Goal: Check status: Check status

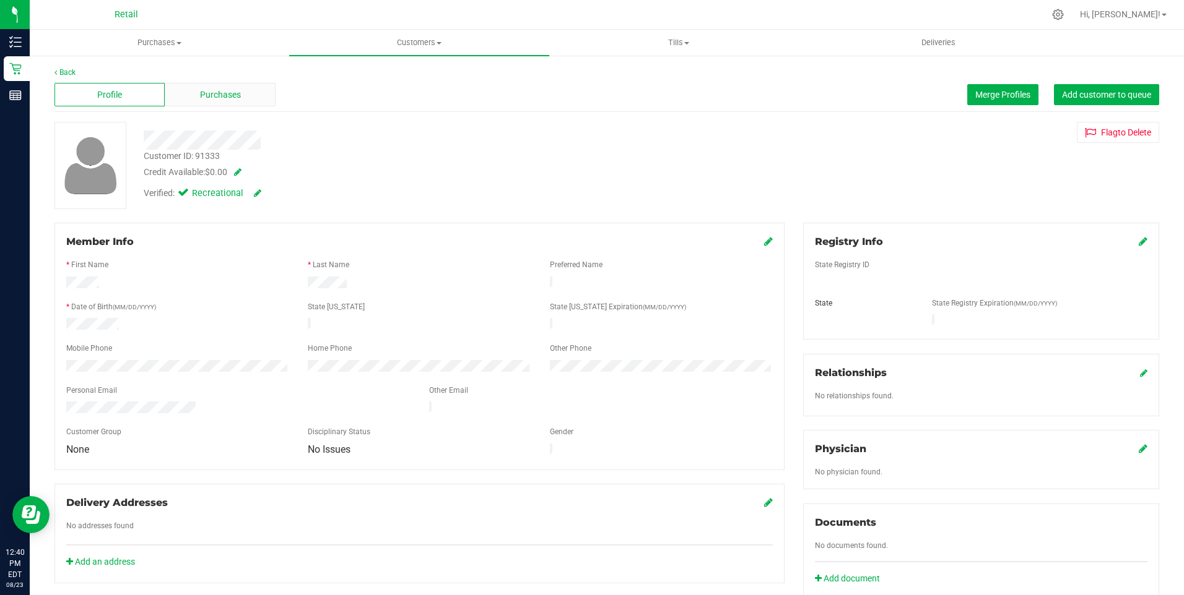
click at [232, 87] on div "Purchases" at bounding box center [220, 95] width 110 height 24
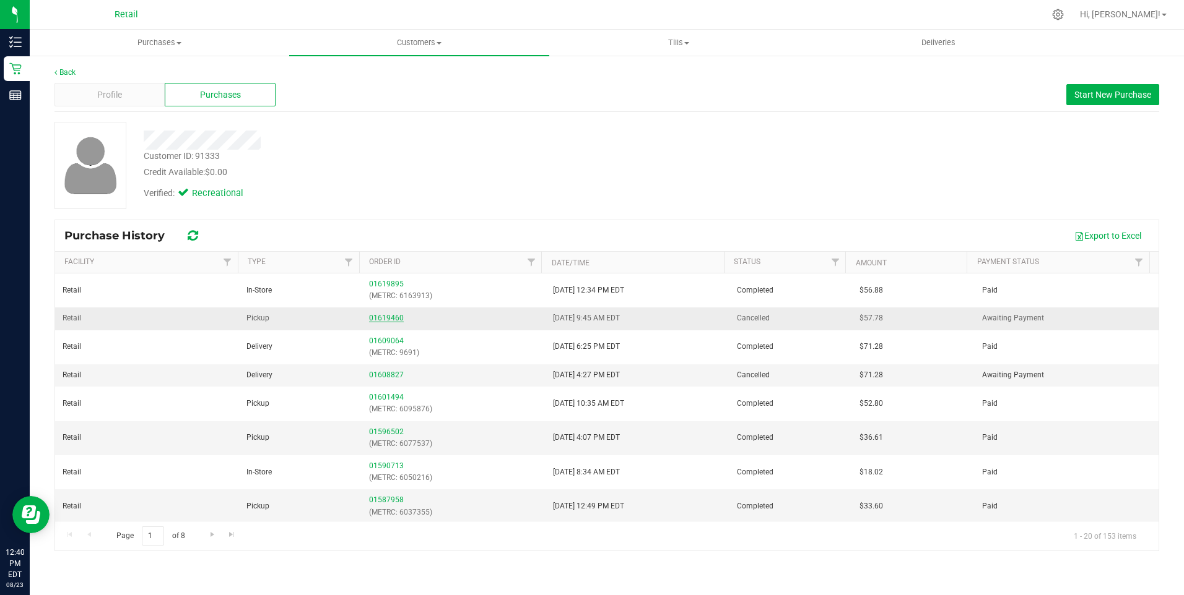
click at [389, 317] on link "01619460" at bounding box center [386, 318] width 35 height 9
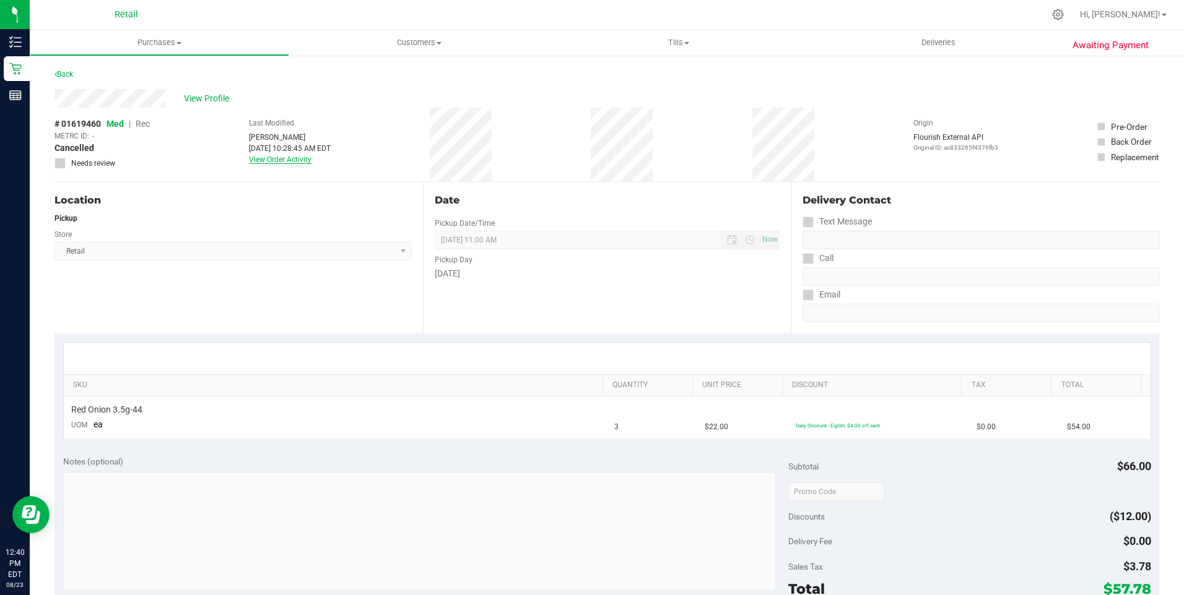
click at [287, 161] on link "View Order Activity" at bounding box center [280, 159] width 63 height 9
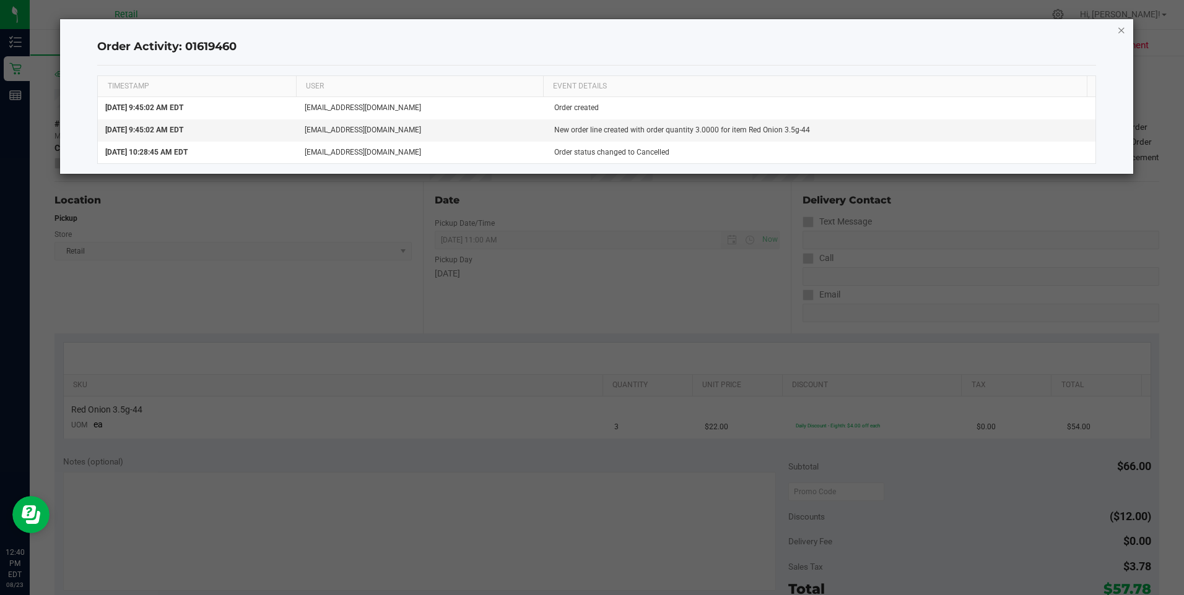
click at [1122, 29] on icon "button" at bounding box center [1121, 29] width 9 height 15
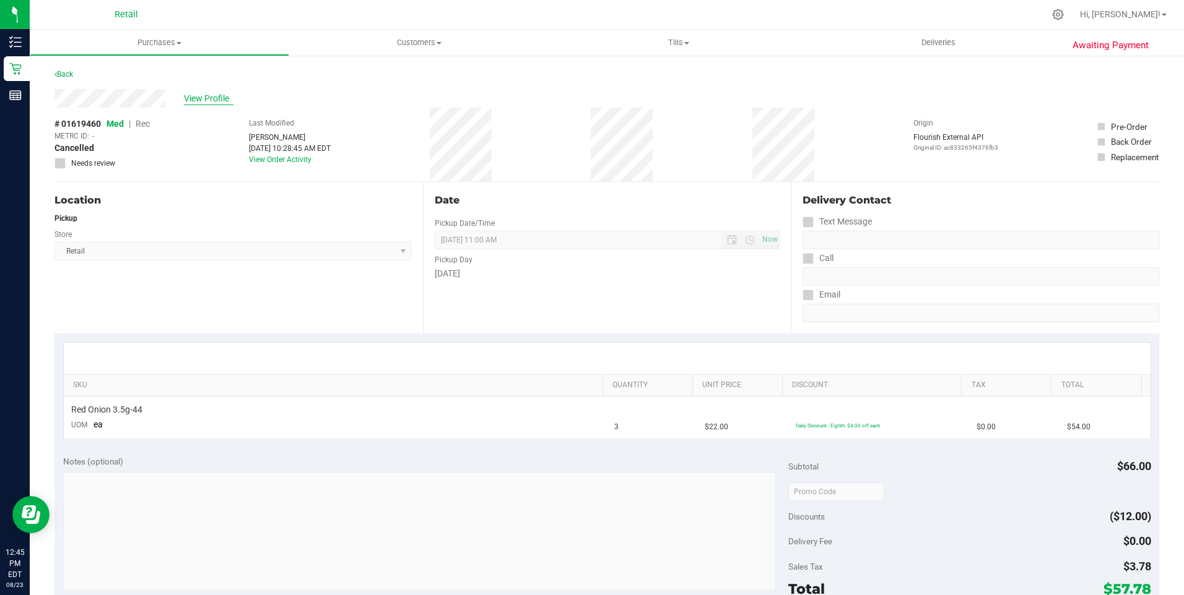
click at [212, 99] on span "View Profile" at bounding box center [209, 98] width 50 height 13
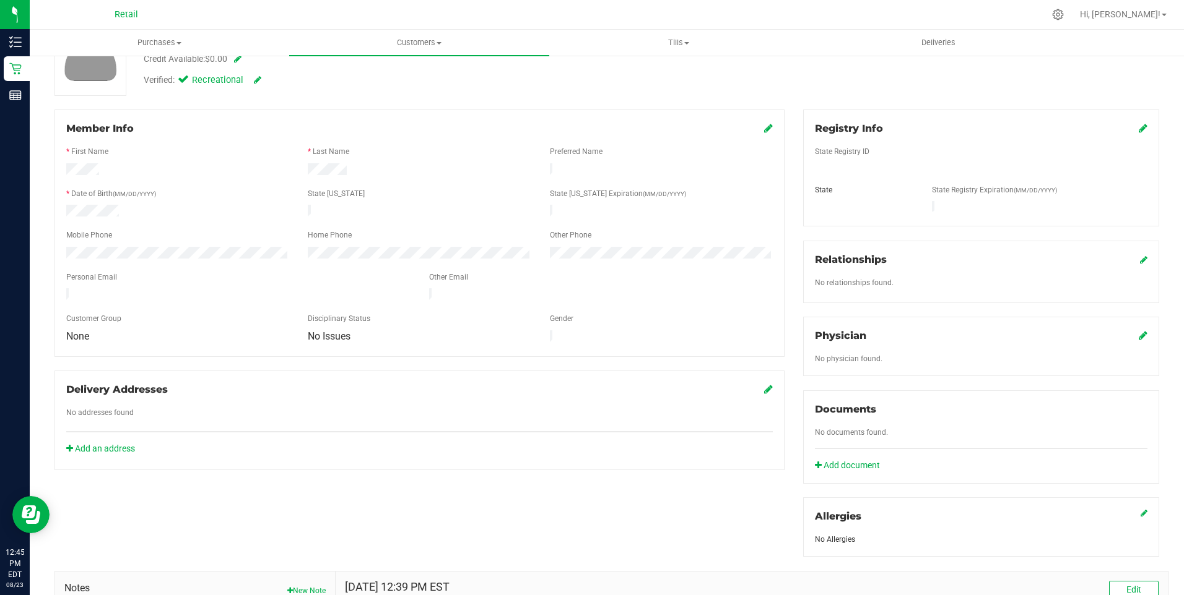
scroll to position [285, 0]
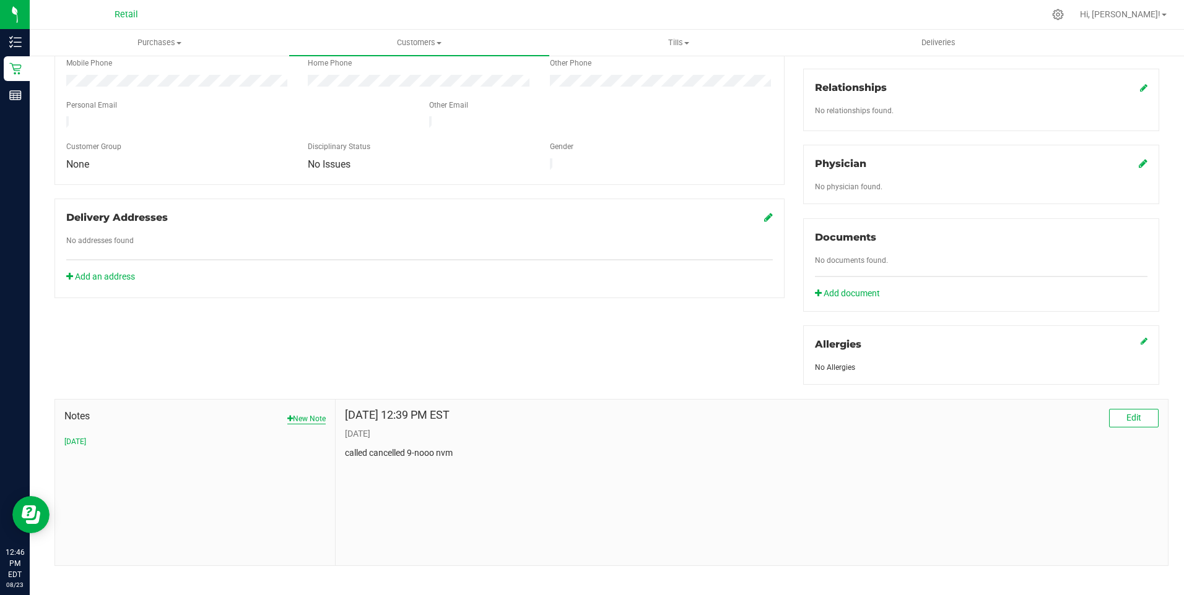
click at [316, 413] on button "New Note" at bounding box center [306, 418] width 38 height 11
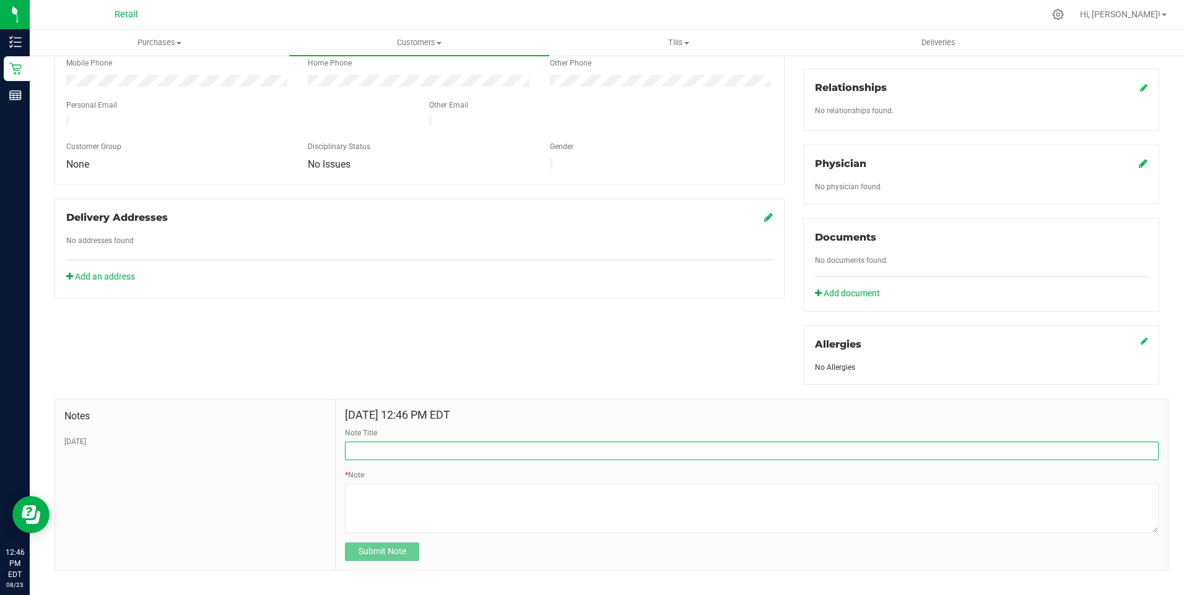
click at [380, 444] on input "Note Title" at bounding box center [751, 451] width 813 height 19
type input "P"
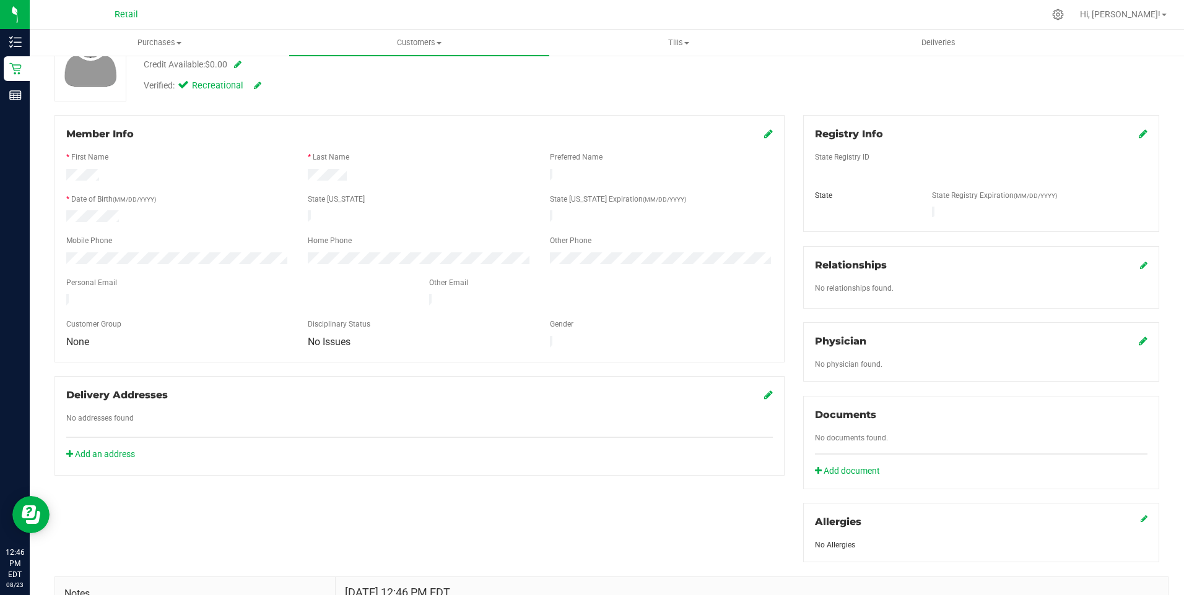
scroll to position [0, 0]
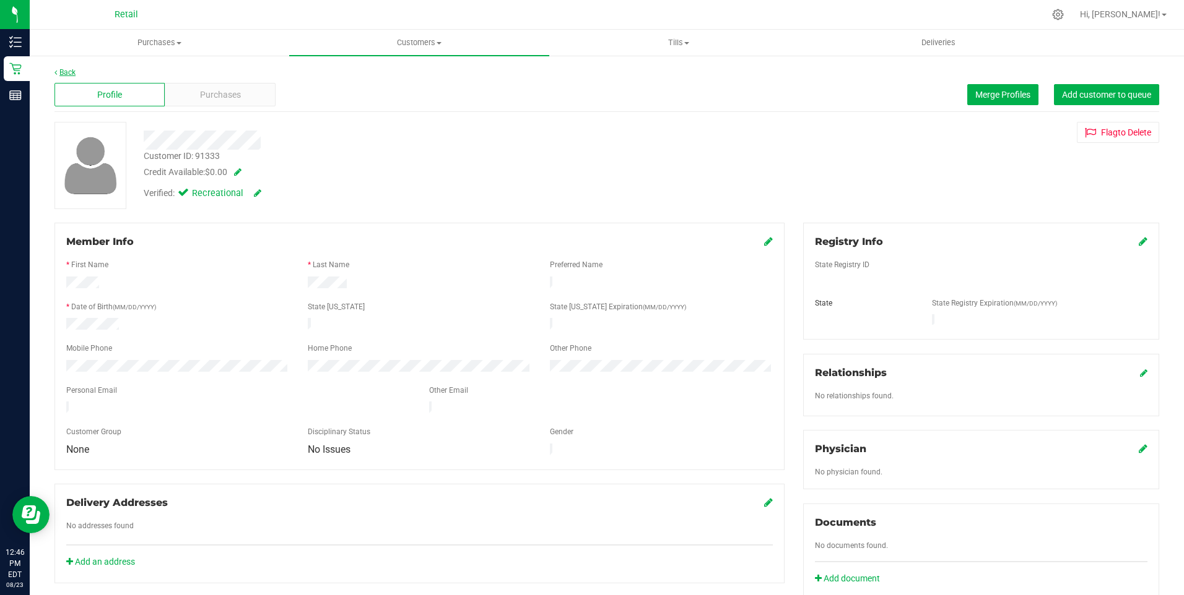
click at [63, 69] on link "Back" at bounding box center [64, 72] width 21 height 9
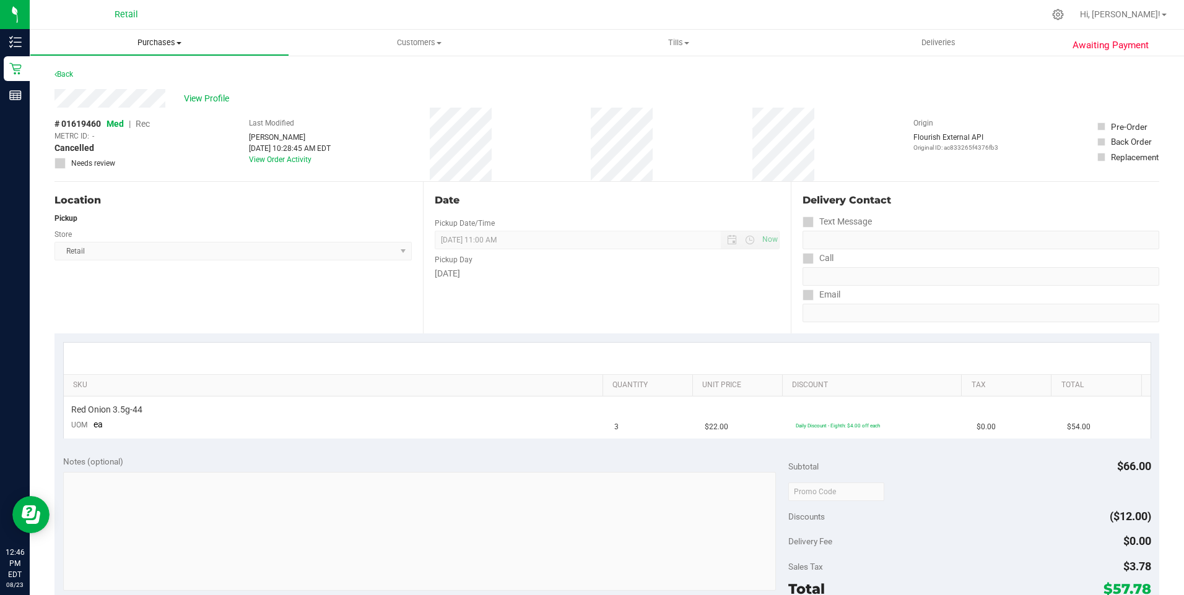
click at [156, 45] on span "Purchases" at bounding box center [159, 42] width 258 height 11
click at [74, 69] on span "Summary of purchases" at bounding box center [93, 74] width 127 height 11
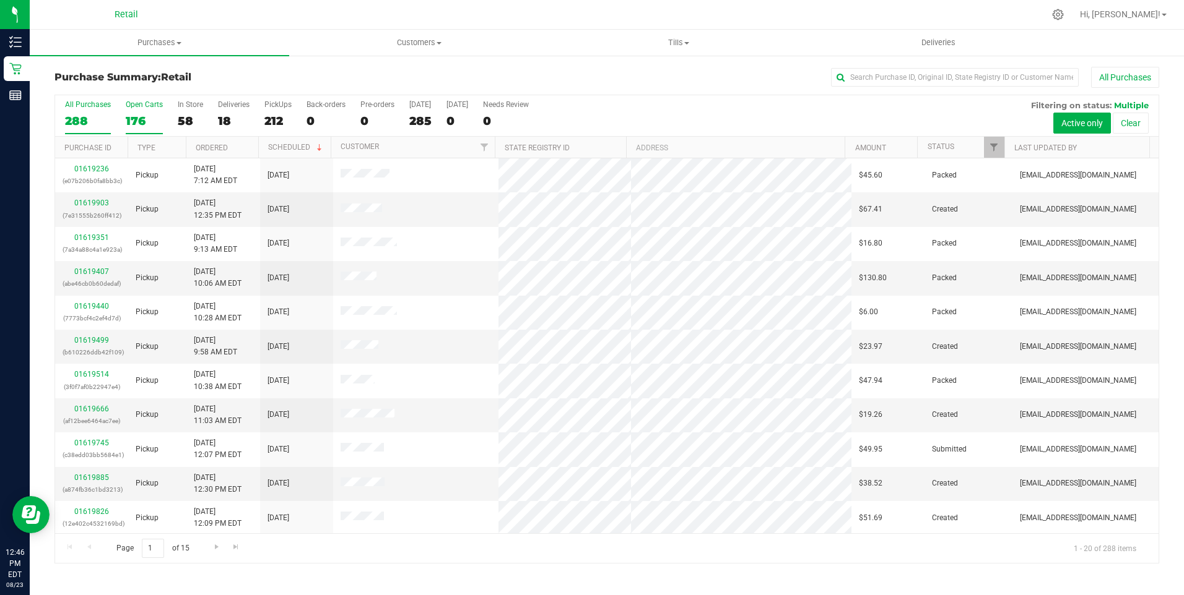
click at [143, 114] on div "176" at bounding box center [144, 121] width 37 height 14
click at [0, 0] on input "Open Carts 176" at bounding box center [0, 0] width 0 height 0
click at [187, 109] on label "In Store 59" at bounding box center [190, 117] width 25 height 34
click at [0, 0] on input "In Store 59" at bounding box center [0, 0] width 0 height 0
click at [135, 115] on div "177" at bounding box center [144, 121] width 37 height 14
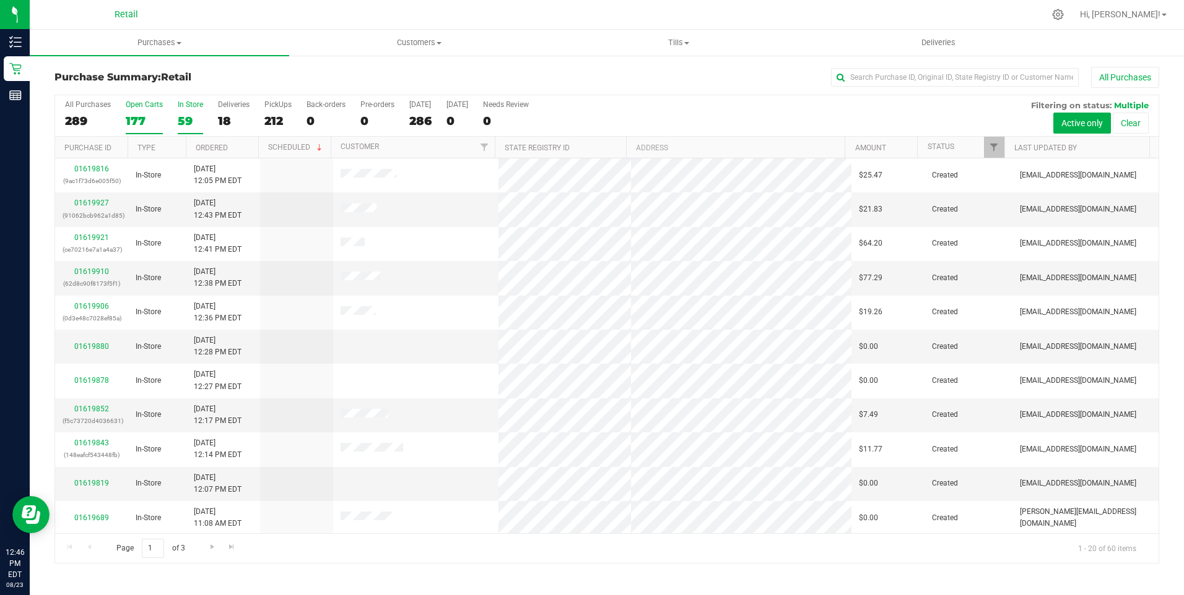
click at [0, 0] on input "Open Carts 177" at bounding box center [0, 0] width 0 height 0
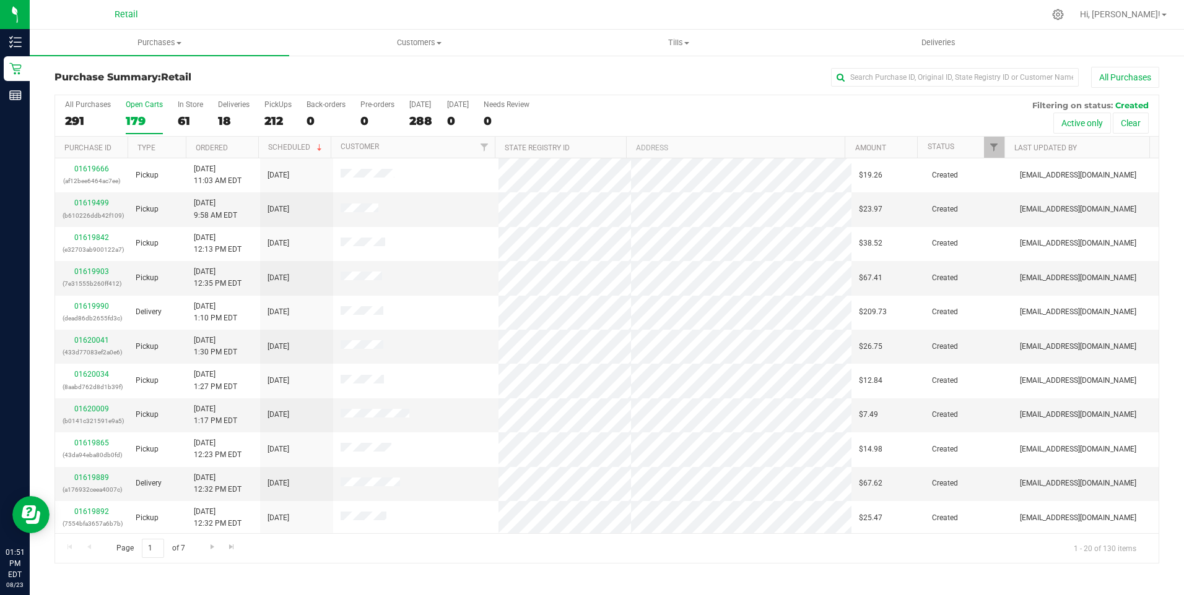
click at [434, 29] on nav "Retail Hi, Brayam!" at bounding box center [607, 15] width 1154 height 30
click at [425, 40] on span "Customers" at bounding box center [419, 42] width 258 height 11
click at [322, 76] on span "All customers" at bounding box center [333, 74] width 89 height 11
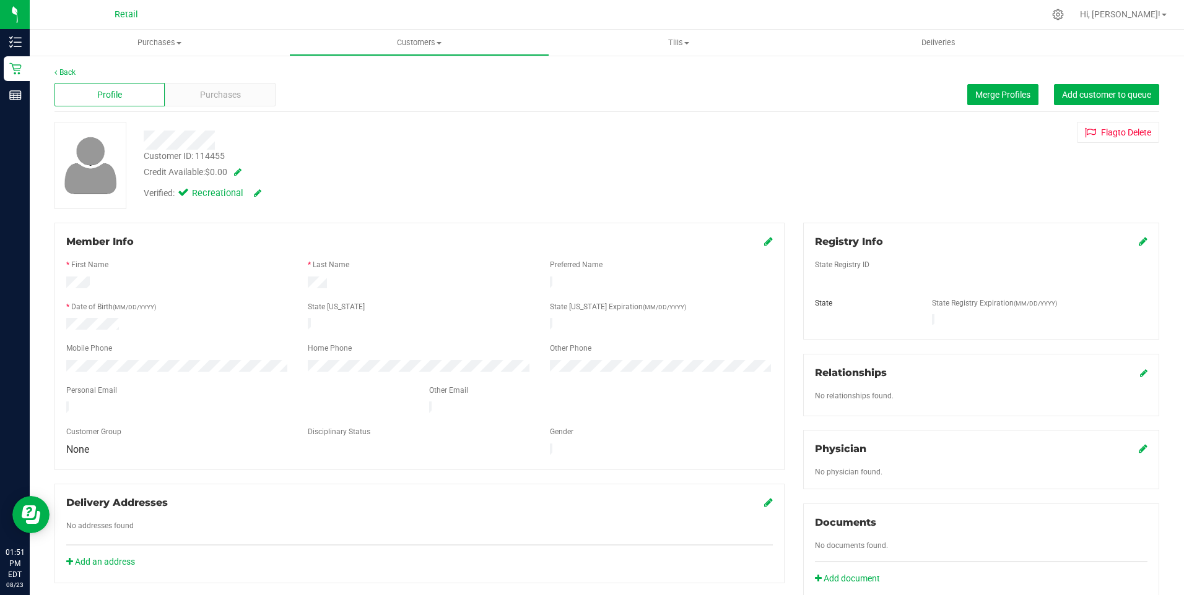
click at [236, 171] on span at bounding box center [235, 172] width 12 height 9
click at [243, 174] on span "$0.00 0" at bounding box center [253, 175] width 92 height 19
click at [259, 180] on span "$0.00 0" at bounding box center [253, 175] width 92 height 19
type input "30"
type input "$30.00"
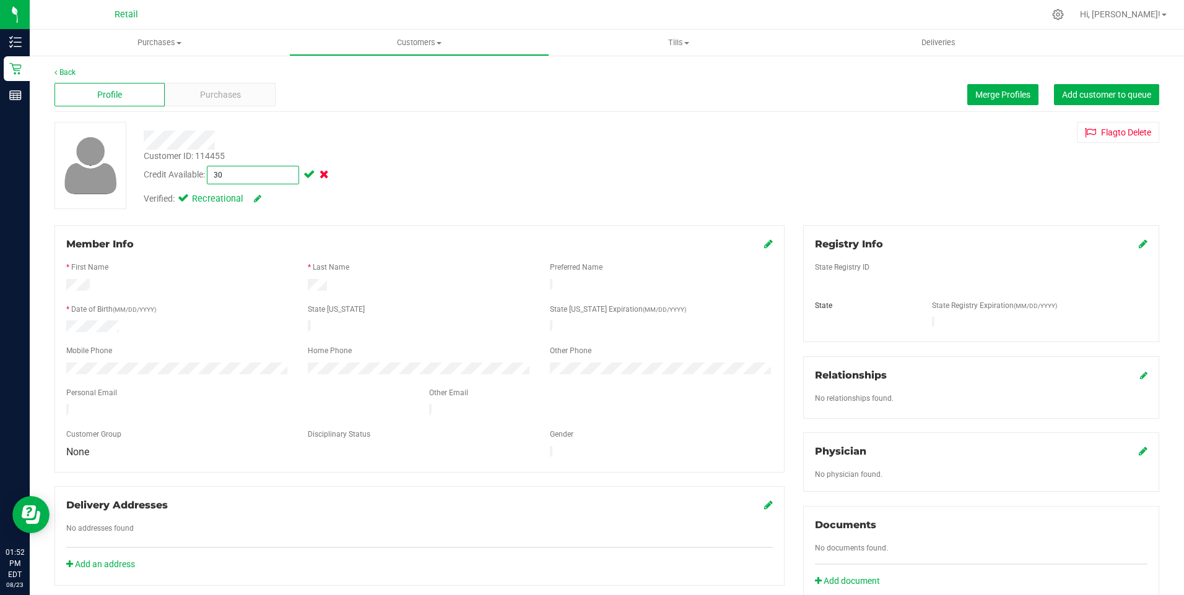
click at [314, 171] on span at bounding box center [308, 174] width 14 height 9
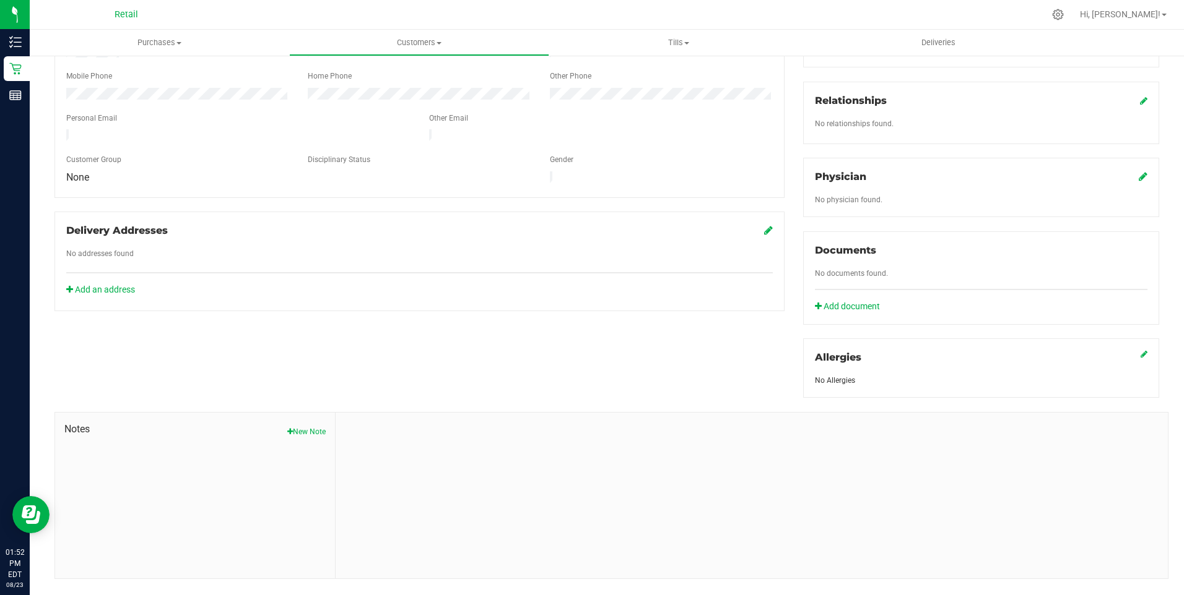
scroll to position [285, 0]
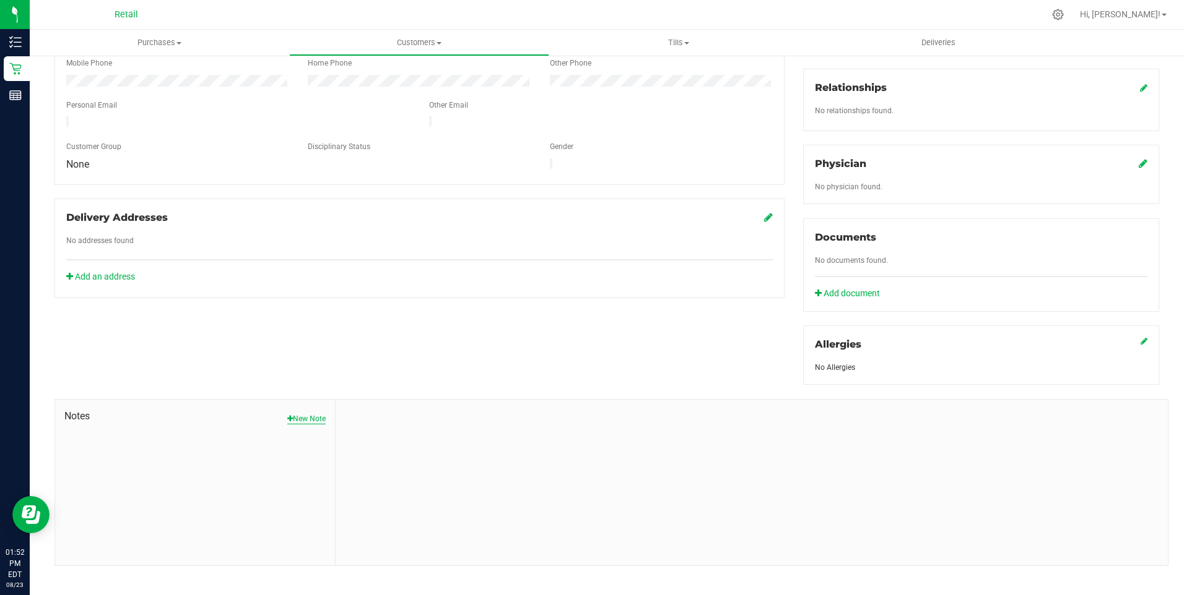
click at [301, 413] on button "New Note" at bounding box center [306, 418] width 38 height 11
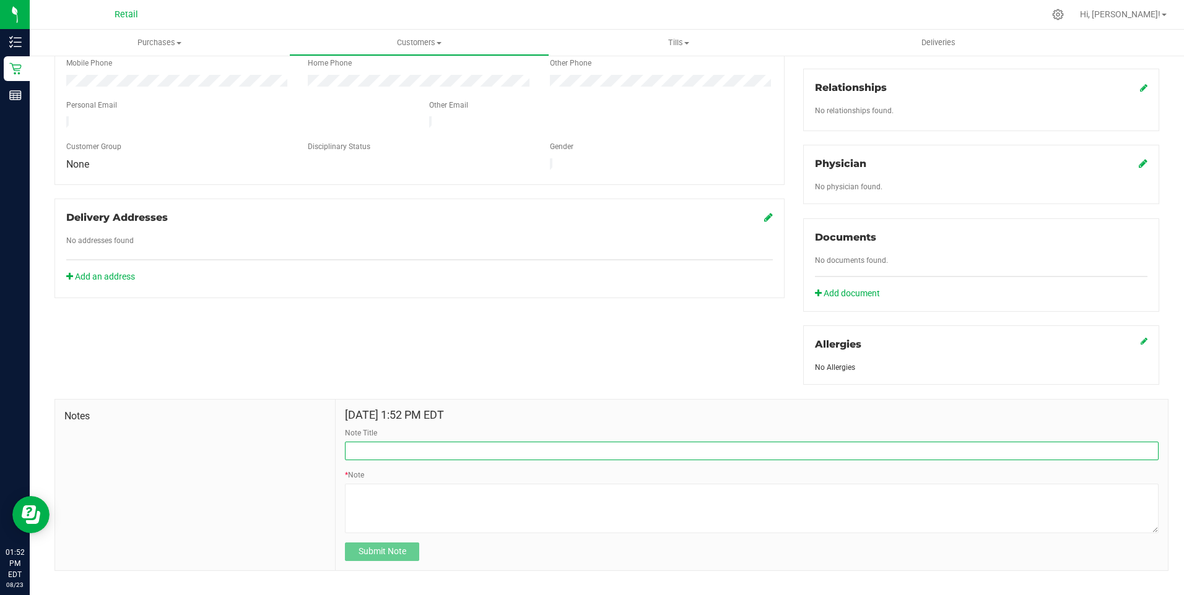
click at [415, 442] on input "Note Title" at bounding box center [751, 451] width 813 height 19
type input "Credits"
type textarea "Issued"
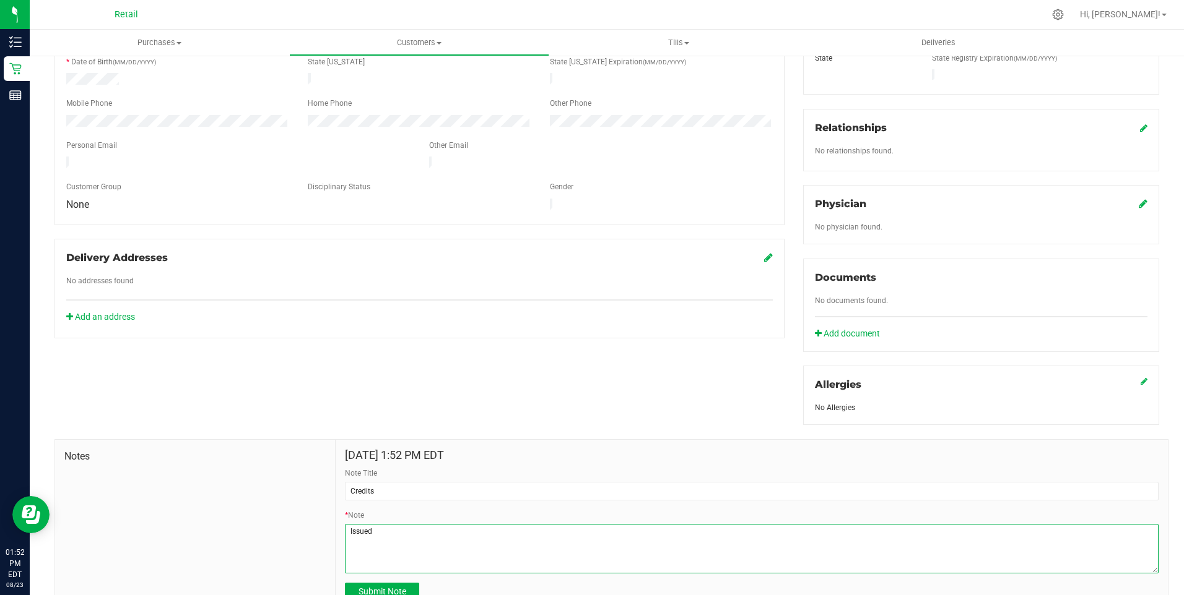
scroll to position [223, 0]
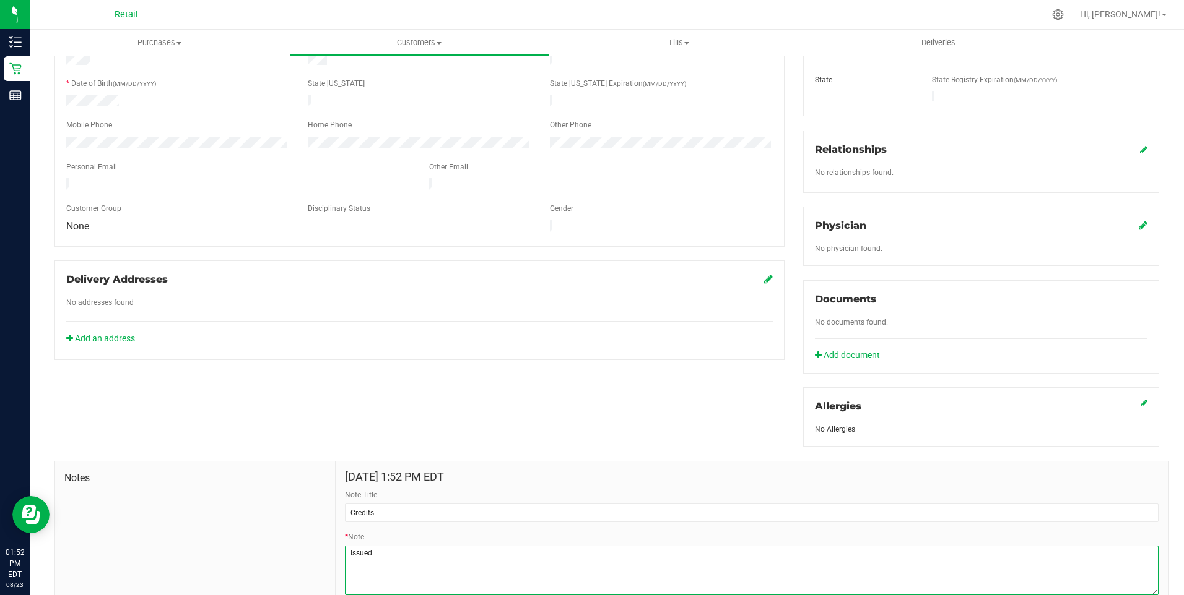
drag, startPoint x: 388, startPoint y: 549, endPoint x: 301, endPoint y: 550, distance: 87.3
click at [301, 550] on div "Notes Aug 23, 2025 1:52 PM EDT Note Title Credits * Note Submit Note" at bounding box center [611, 547] width 1114 height 172
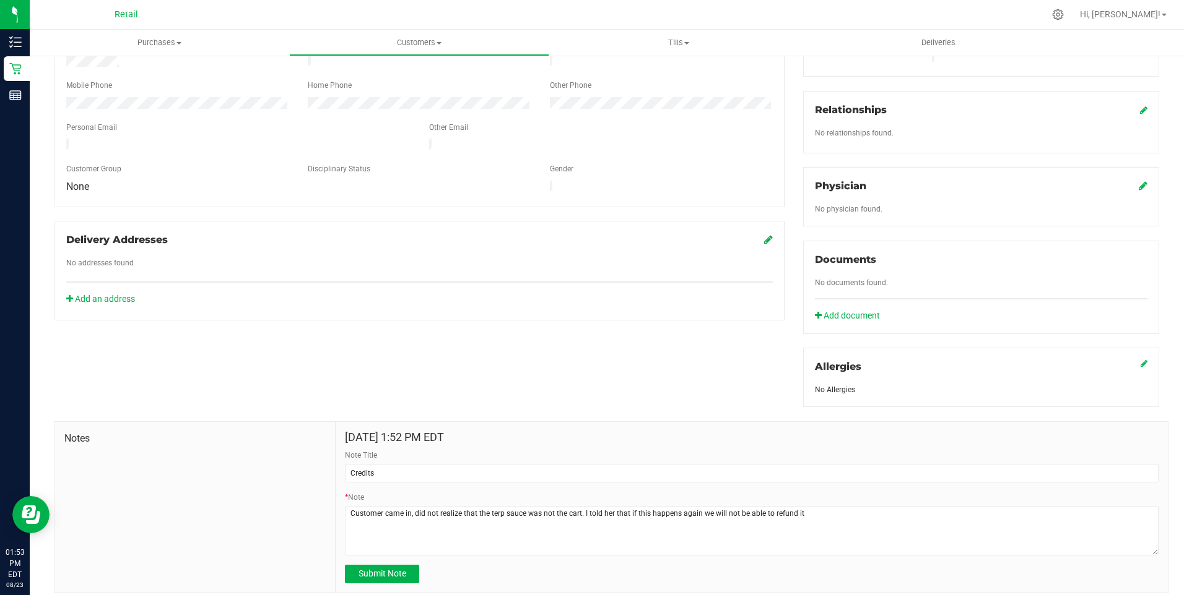
scroll to position [290, 0]
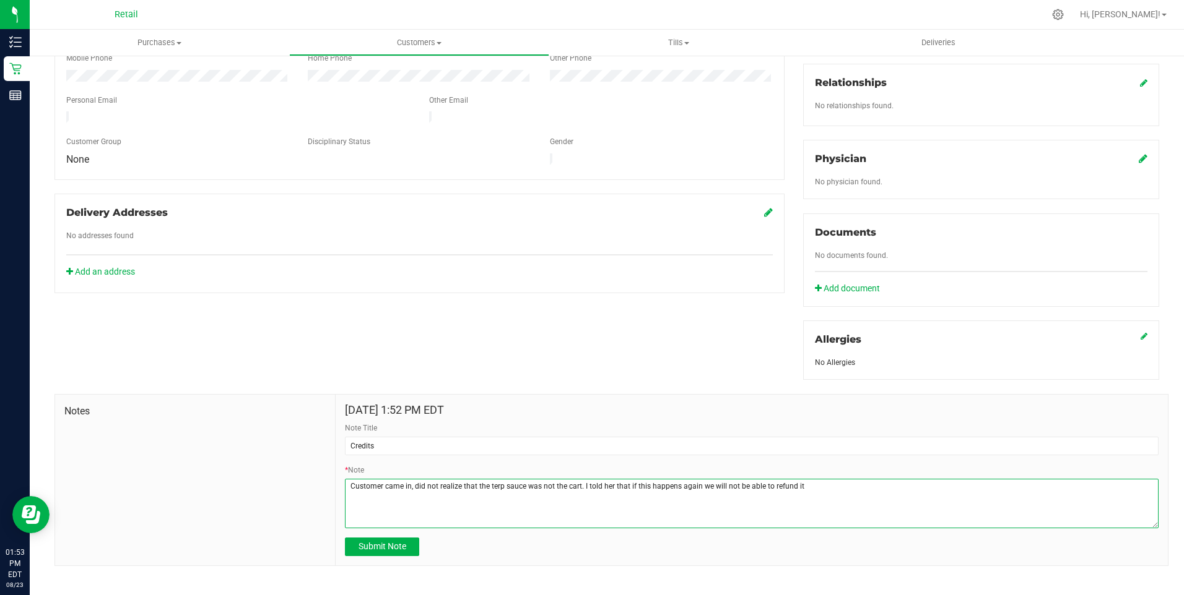
click at [818, 479] on textarea "* Note" at bounding box center [751, 504] width 813 height 50
type textarea "Customer came in, did not realize that the terp sauce was not the cart. I told …"
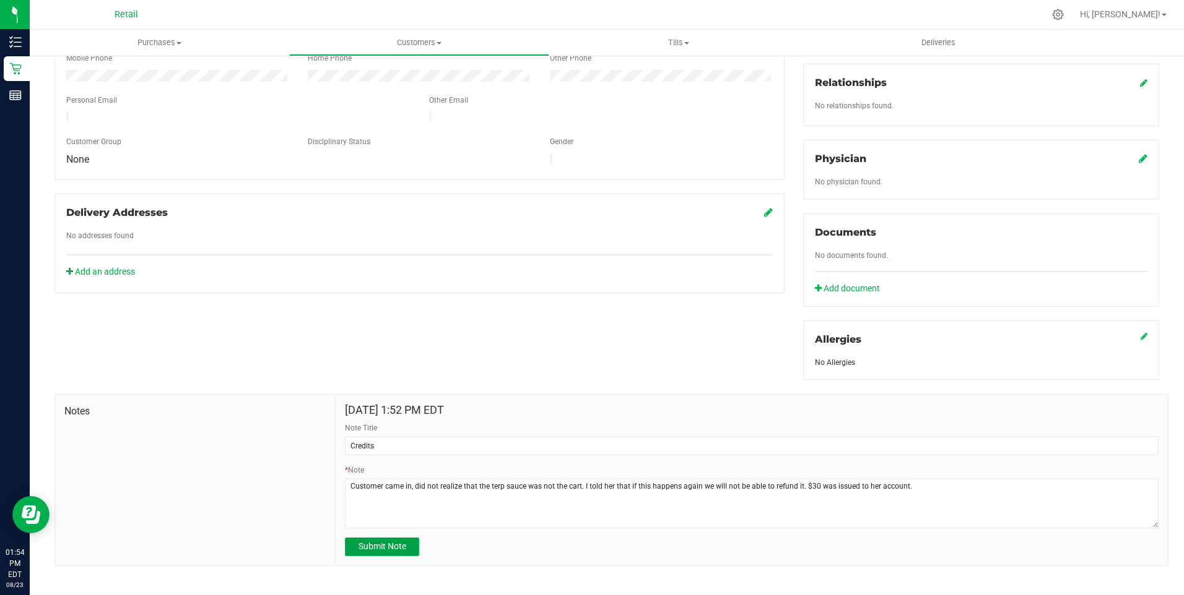
click at [399, 542] on span "Submit Note" at bounding box center [382, 547] width 48 height 10
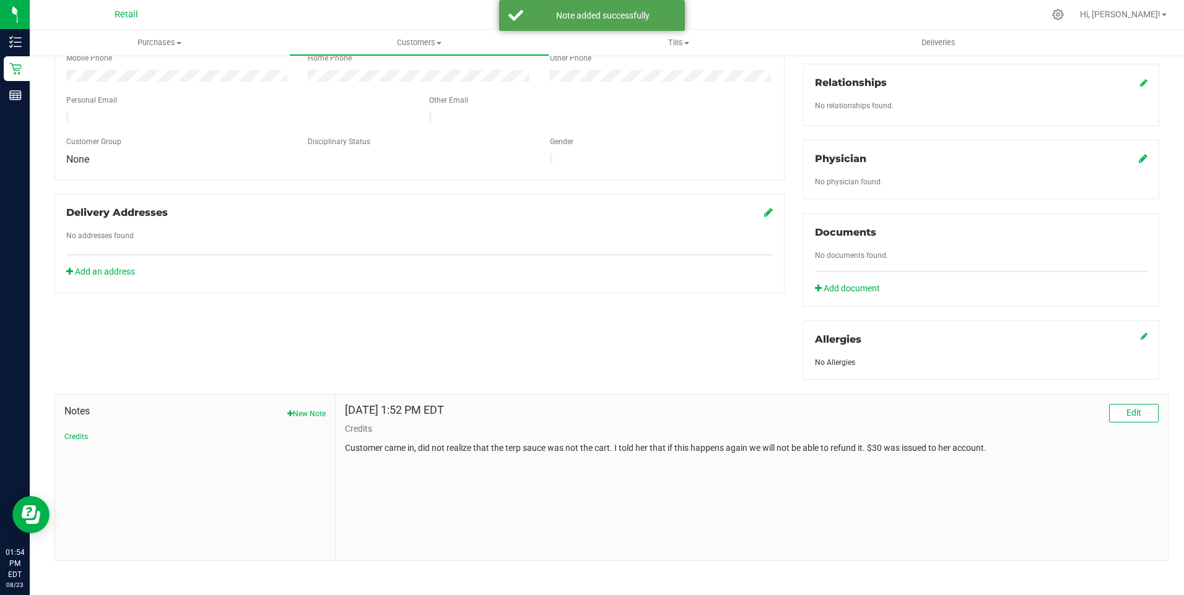
scroll to position [285, 0]
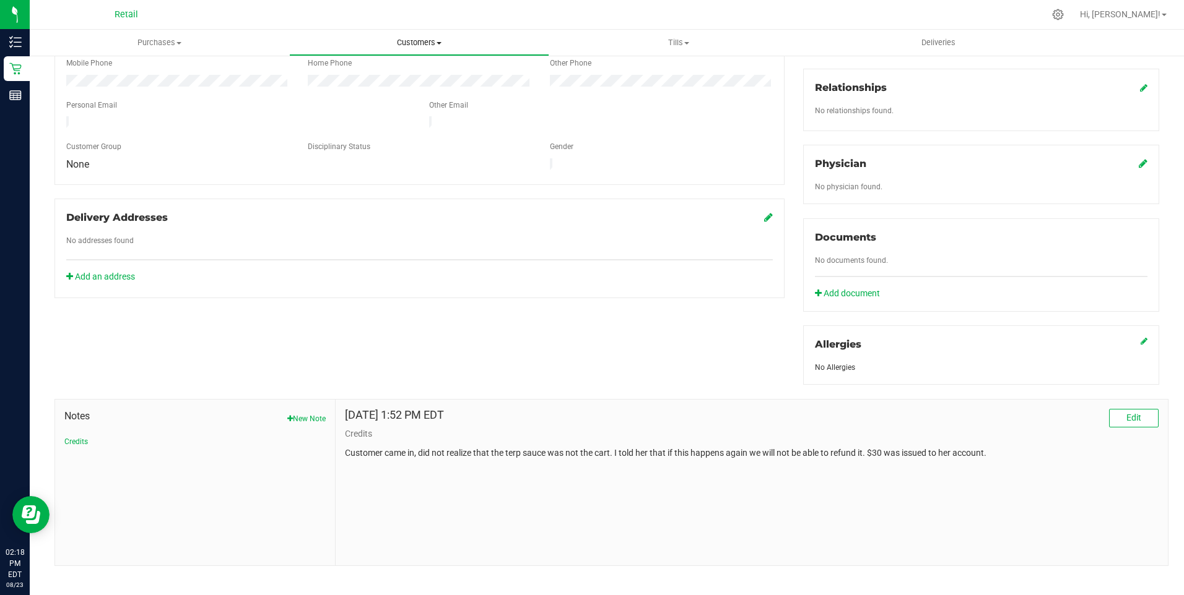
click at [431, 33] on uib-tab-heading "Customers All customers Add a new customer All physicians" at bounding box center [419, 42] width 258 height 25
click at [326, 69] on span "All customers" at bounding box center [333, 74] width 89 height 11
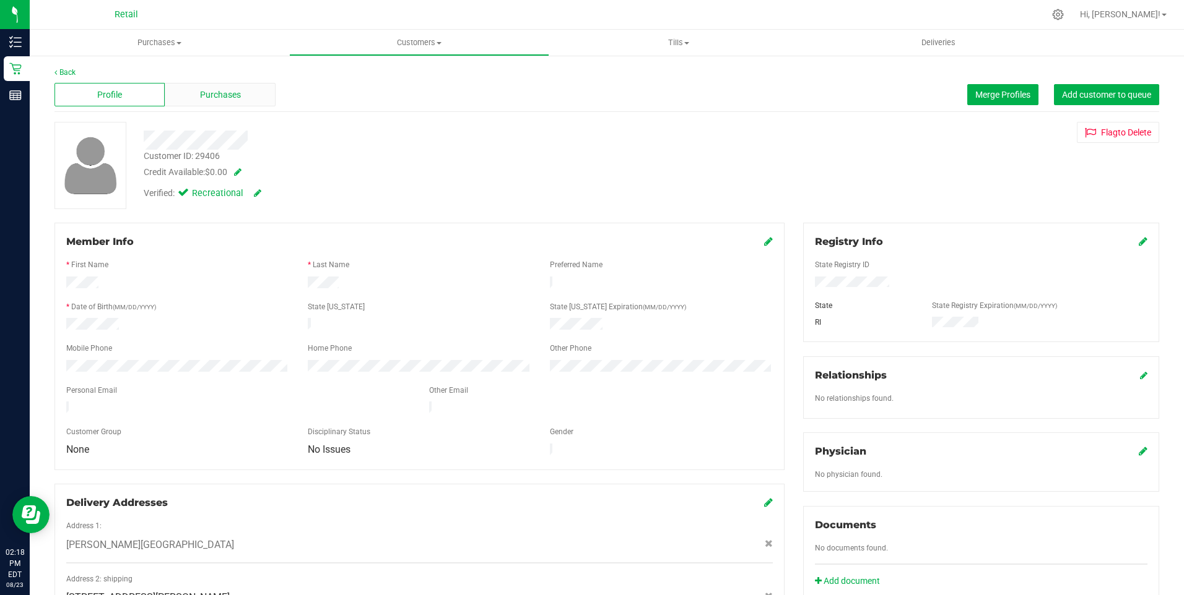
click at [221, 93] on span "Purchases" at bounding box center [220, 95] width 41 height 13
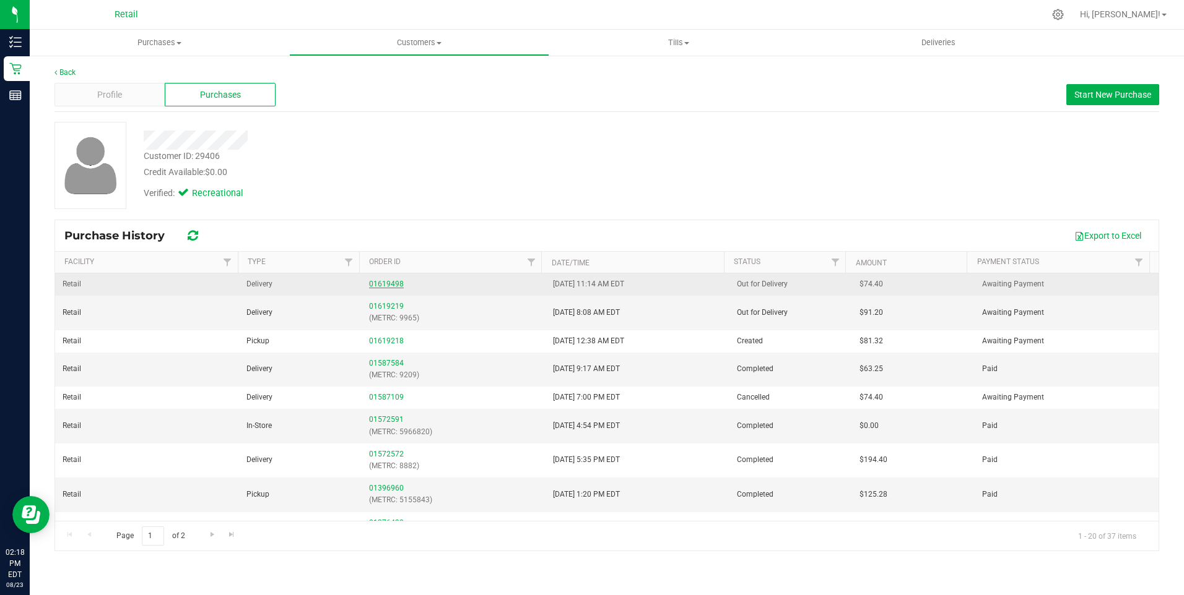
click at [395, 282] on link "01619498" at bounding box center [386, 284] width 35 height 9
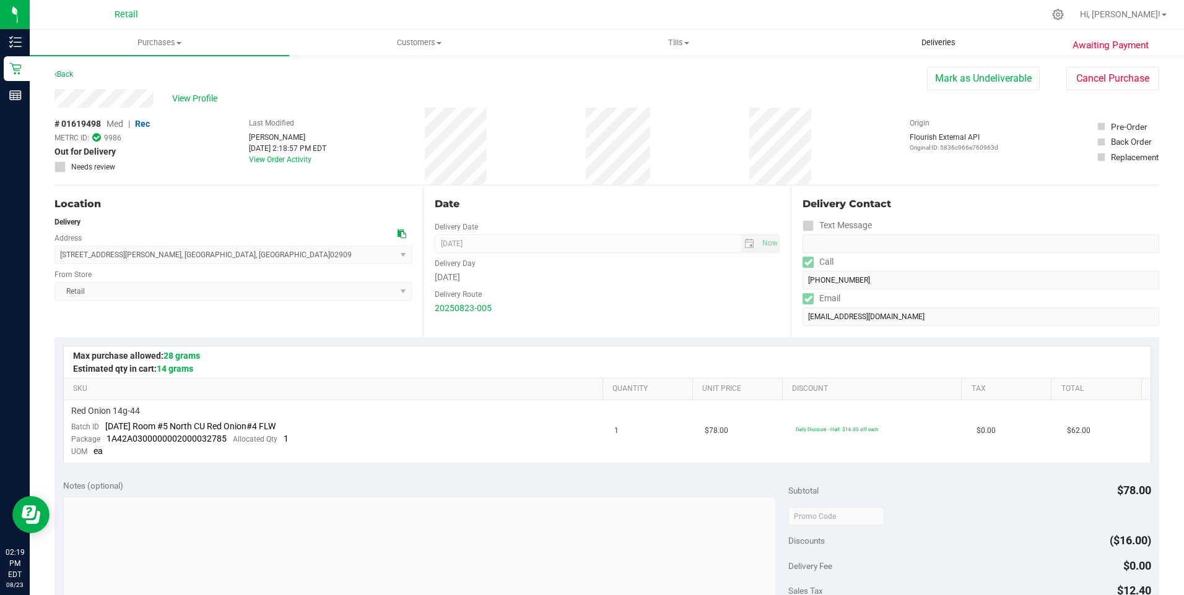
click at [924, 37] on uib-tab-heading "Deliveries" at bounding box center [938, 42] width 258 height 25
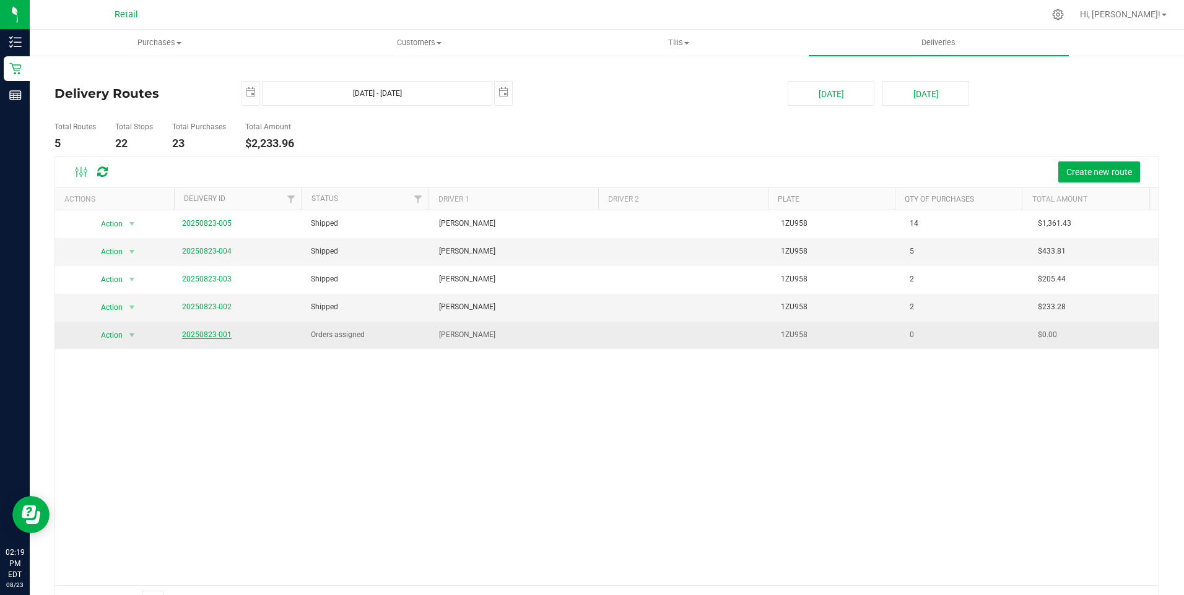
click at [191, 332] on link "20250823-001" at bounding box center [207, 335] width 50 height 9
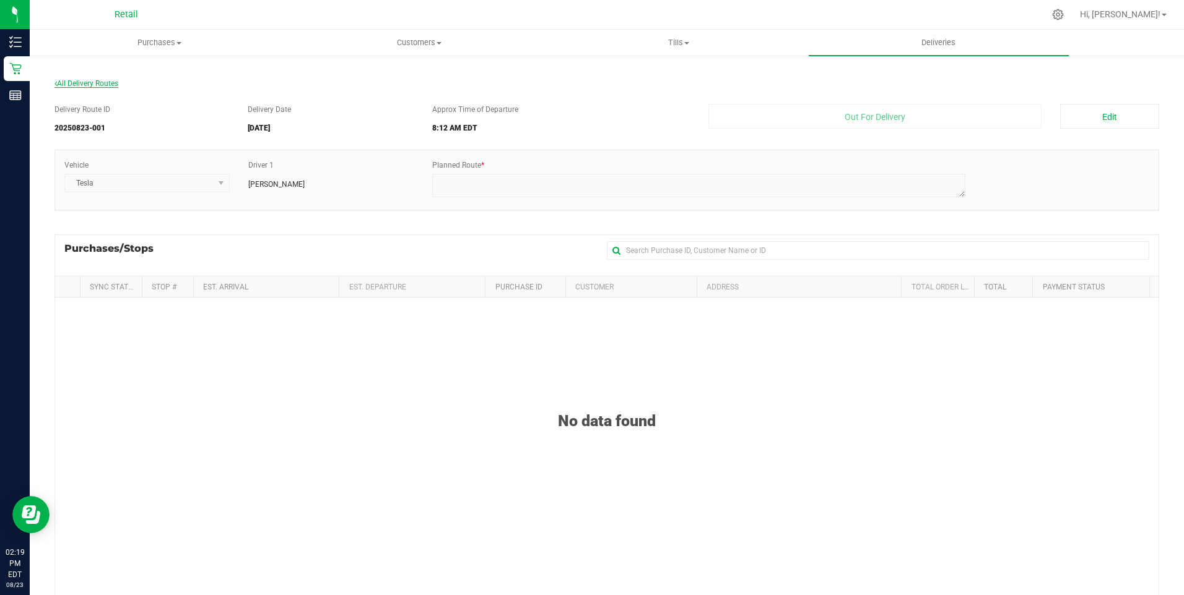
click at [96, 86] on span "All Delivery Routes" at bounding box center [86, 83] width 64 height 9
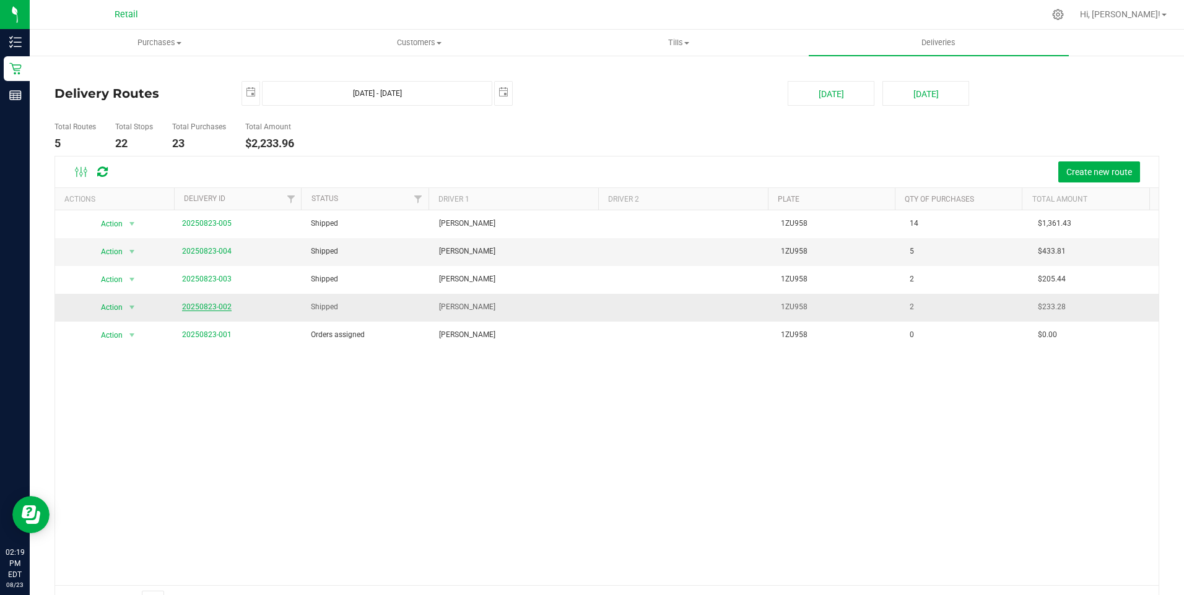
click at [209, 308] on link "20250823-002" at bounding box center [207, 307] width 50 height 9
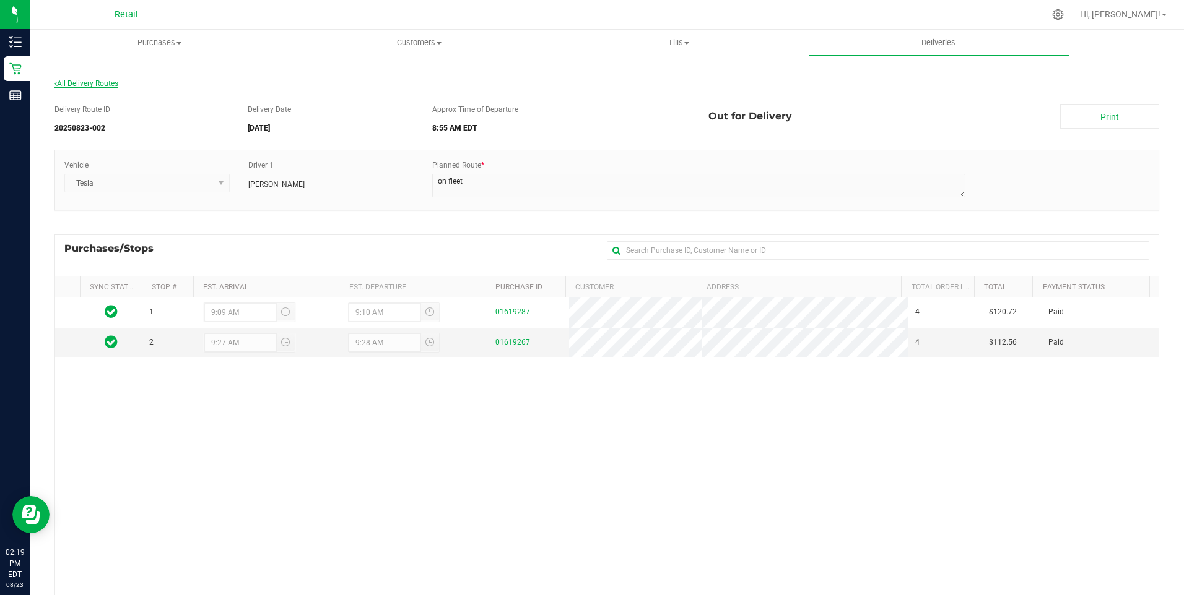
click at [104, 81] on span "All Delivery Routes" at bounding box center [86, 83] width 64 height 9
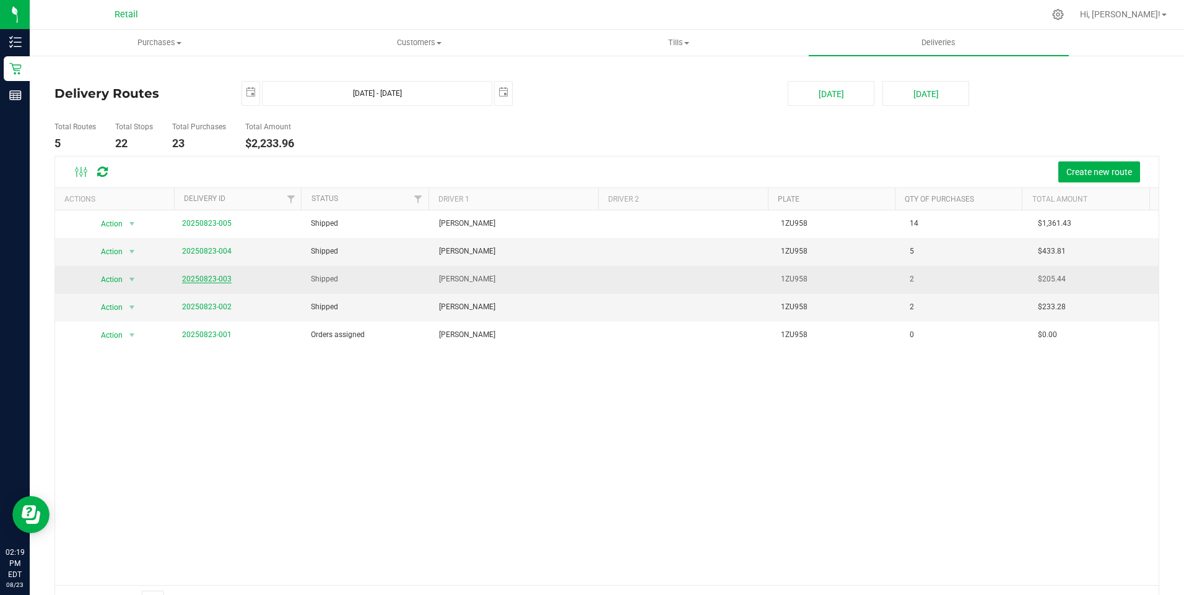
click at [218, 277] on link "20250823-003" at bounding box center [207, 279] width 50 height 9
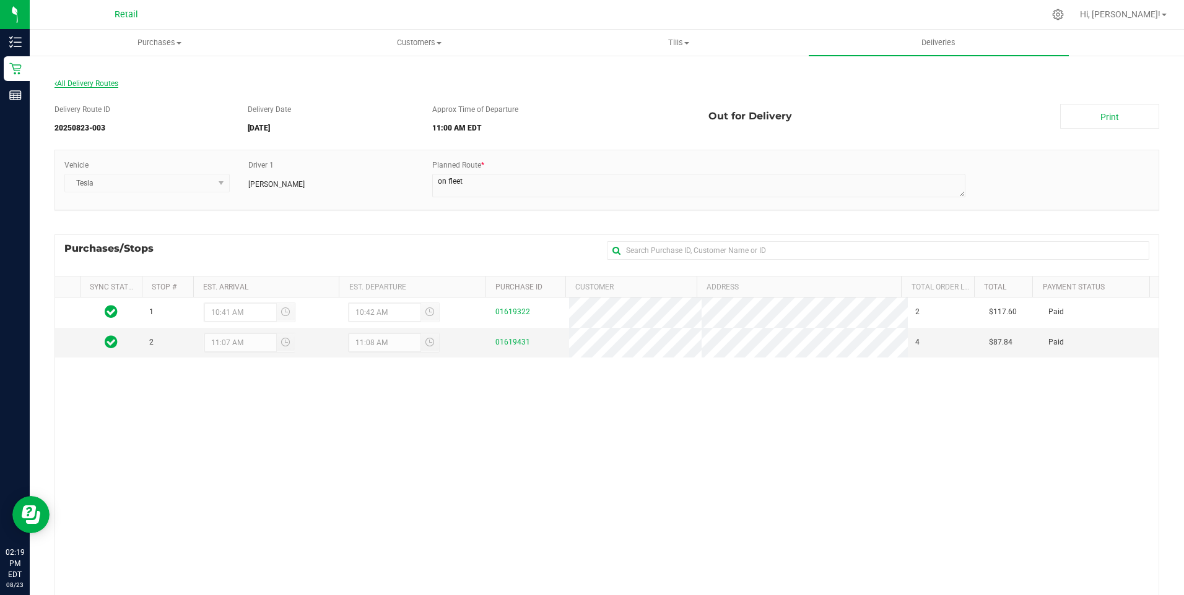
click at [97, 84] on span "All Delivery Routes" at bounding box center [86, 83] width 64 height 9
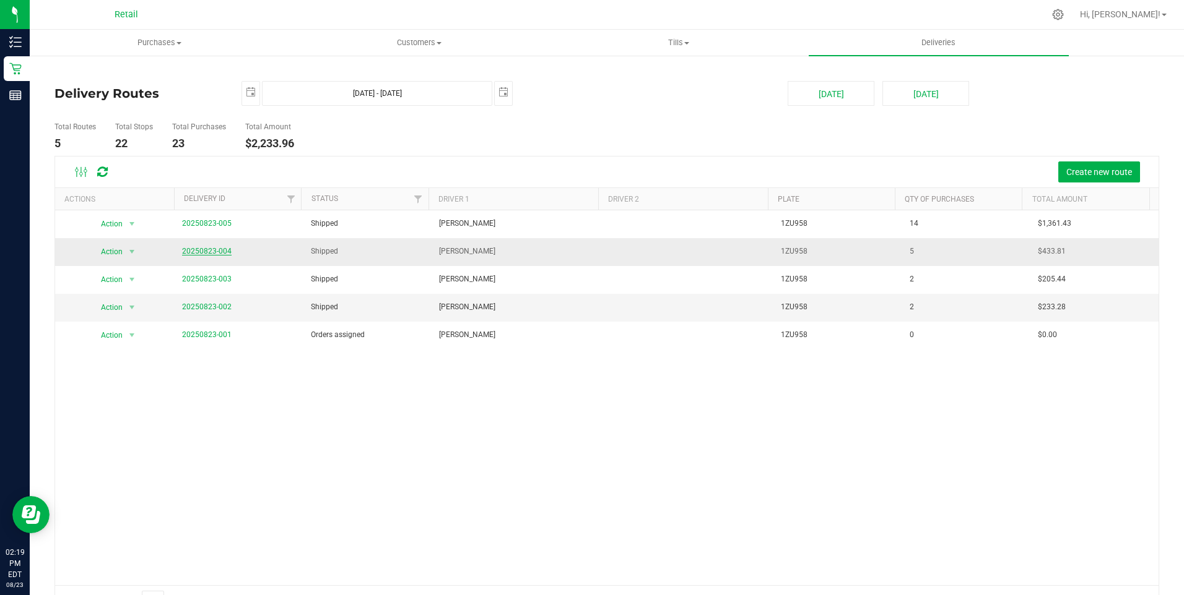
click at [220, 249] on link "20250823-004" at bounding box center [207, 251] width 50 height 9
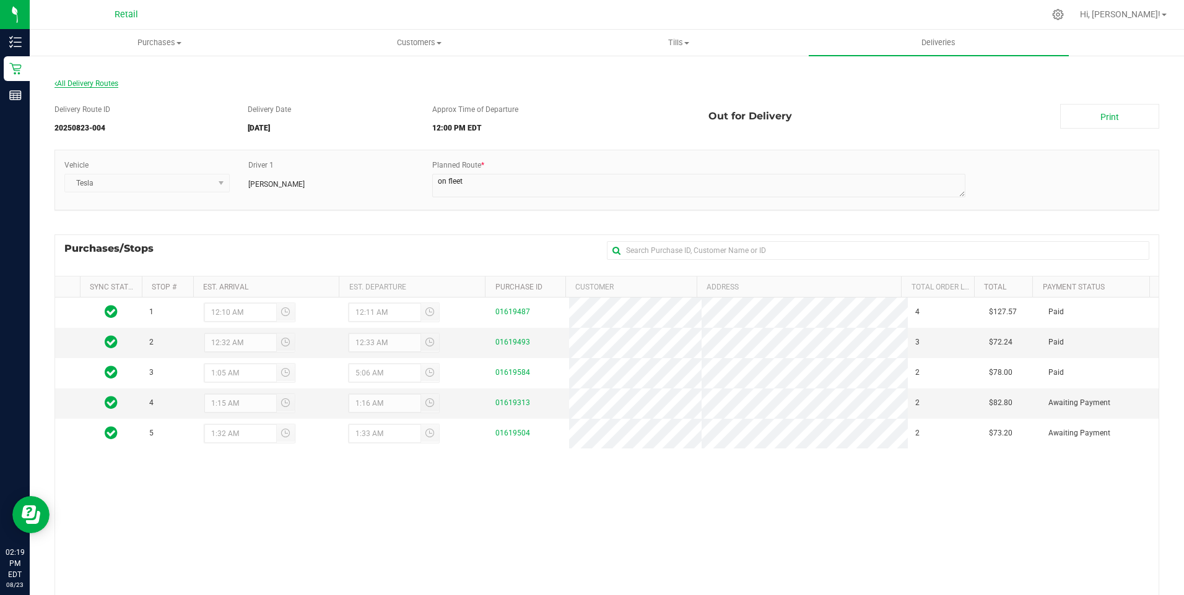
click at [96, 84] on span "All Delivery Routes" at bounding box center [86, 83] width 64 height 9
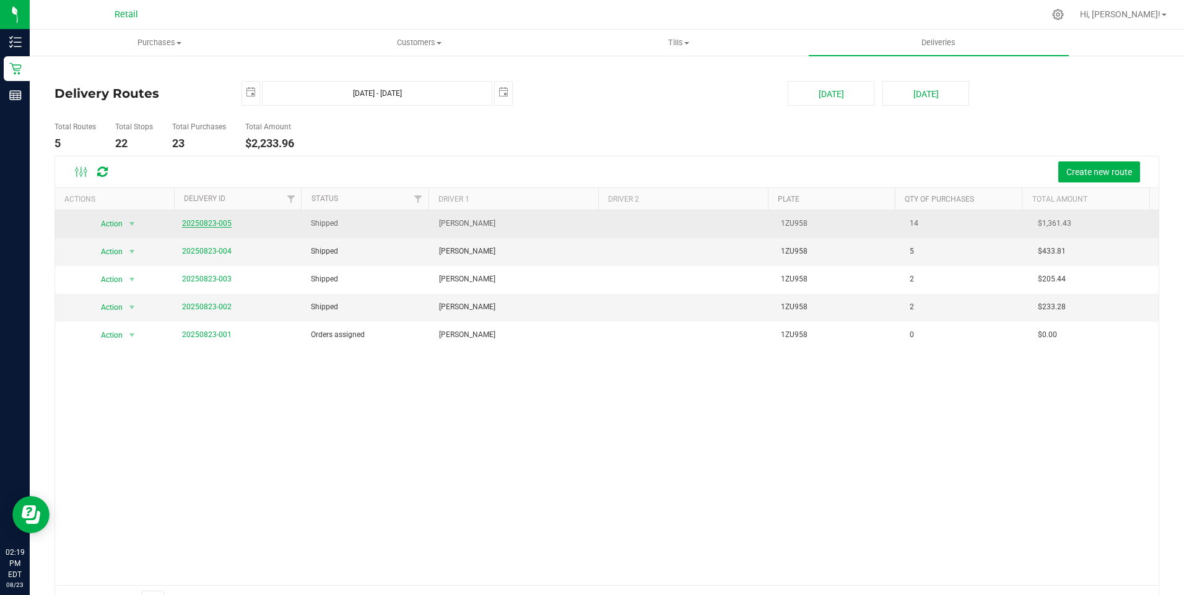
click at [199, 223] on link "20250823-005" at bounding box center [207, 223] width 50 height 9
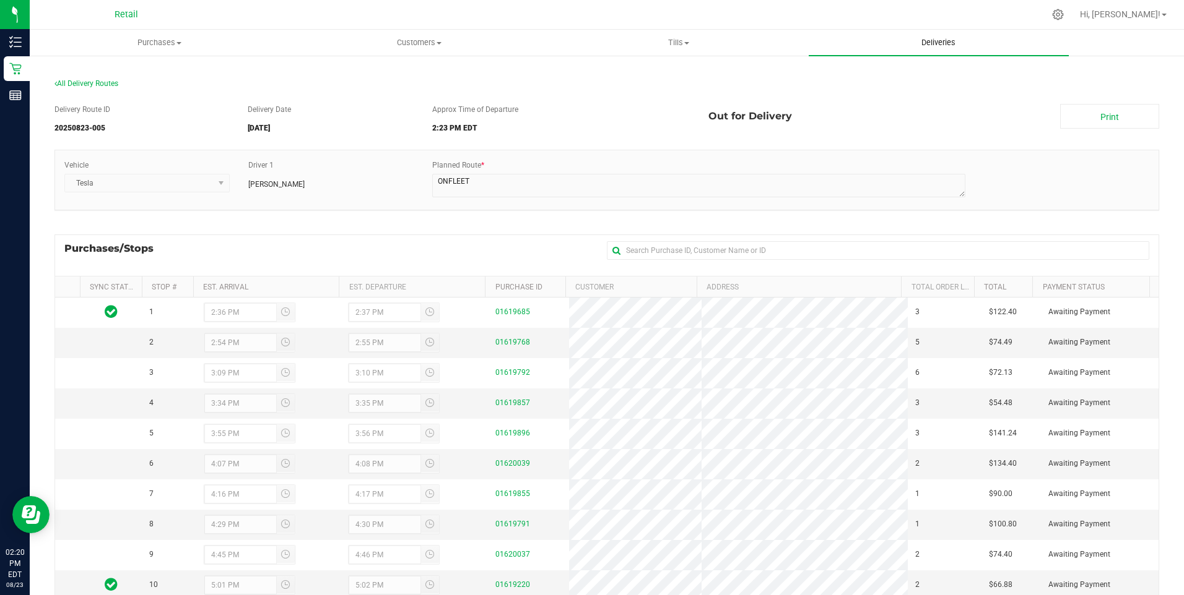
click at [946, 37] on span "Deliveries" at bounding box center [937, 42] width 67 height 11
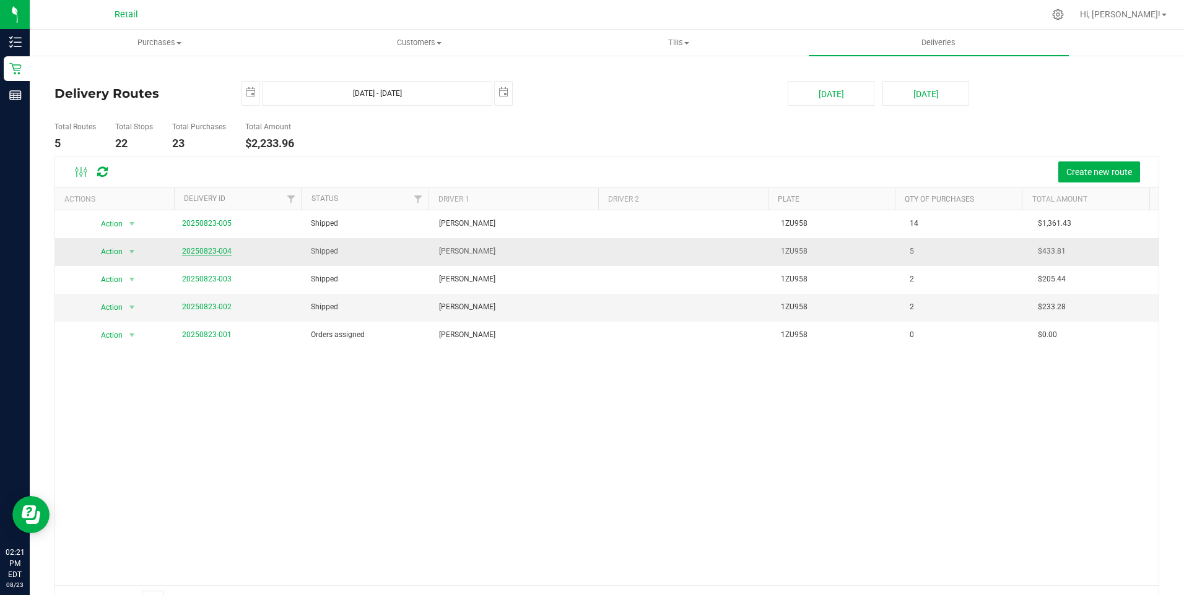
click at [187, 252] on link "20250823-004" at bounding box center [207, 251] width 50 height 9
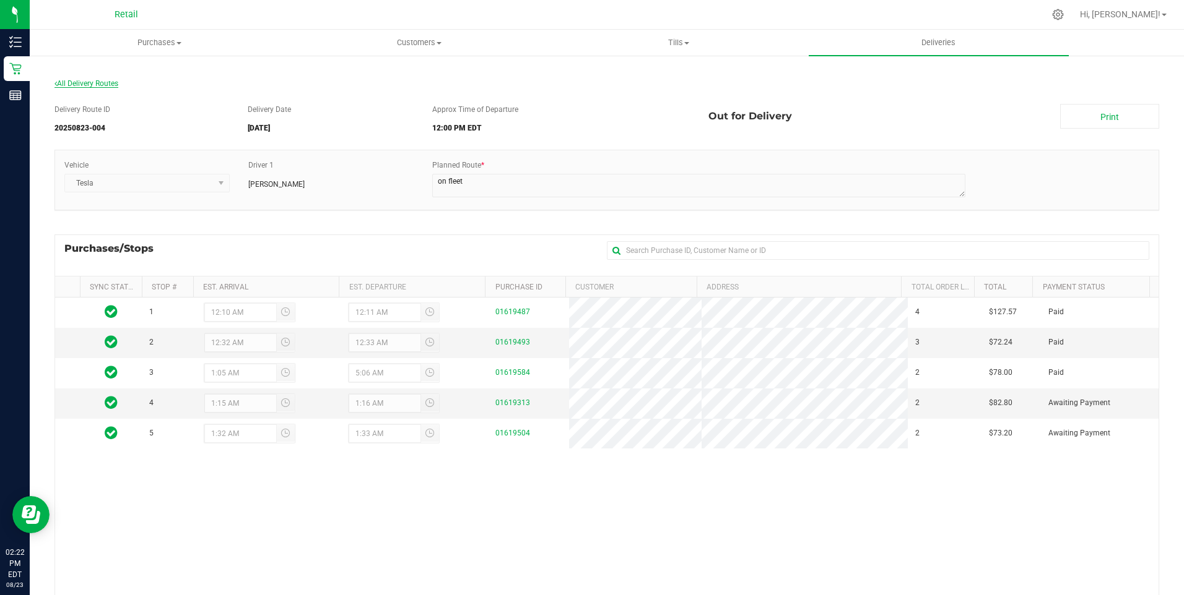
click at [97, 82] on span "All Delivery Routes" at bounding box center [86, 83] width 64 height 9
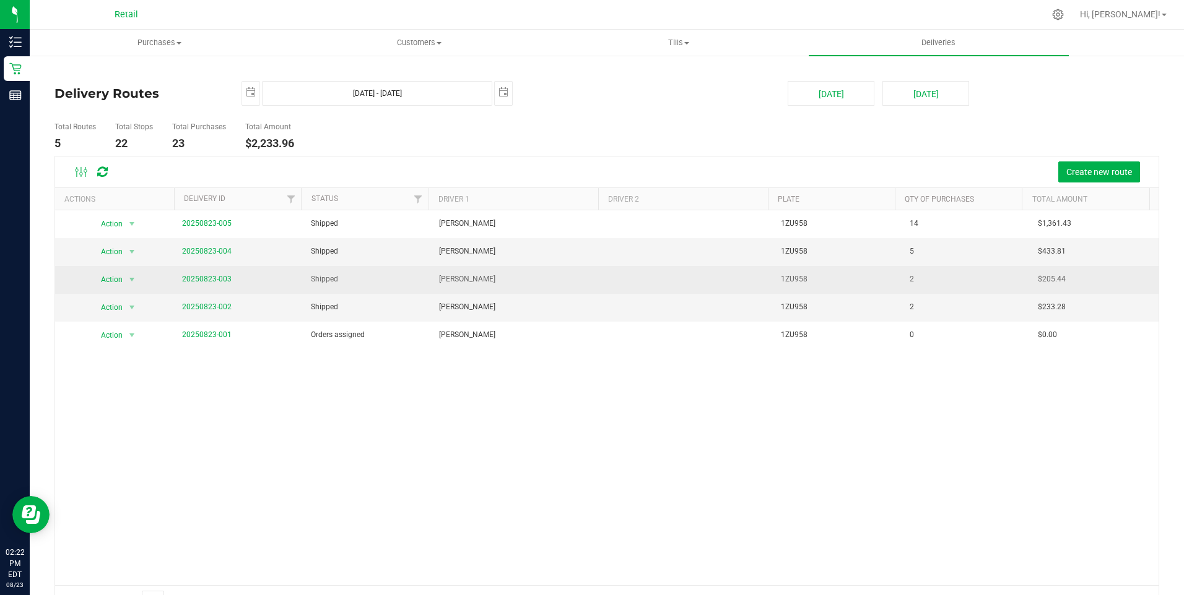
click at [213, 284] on span "20250823-003" at bounding box center [207, 280] width 50 height 12
click at [217, 282] on link "20250823-003" at bounding box center [207, 279] width 50 height 9
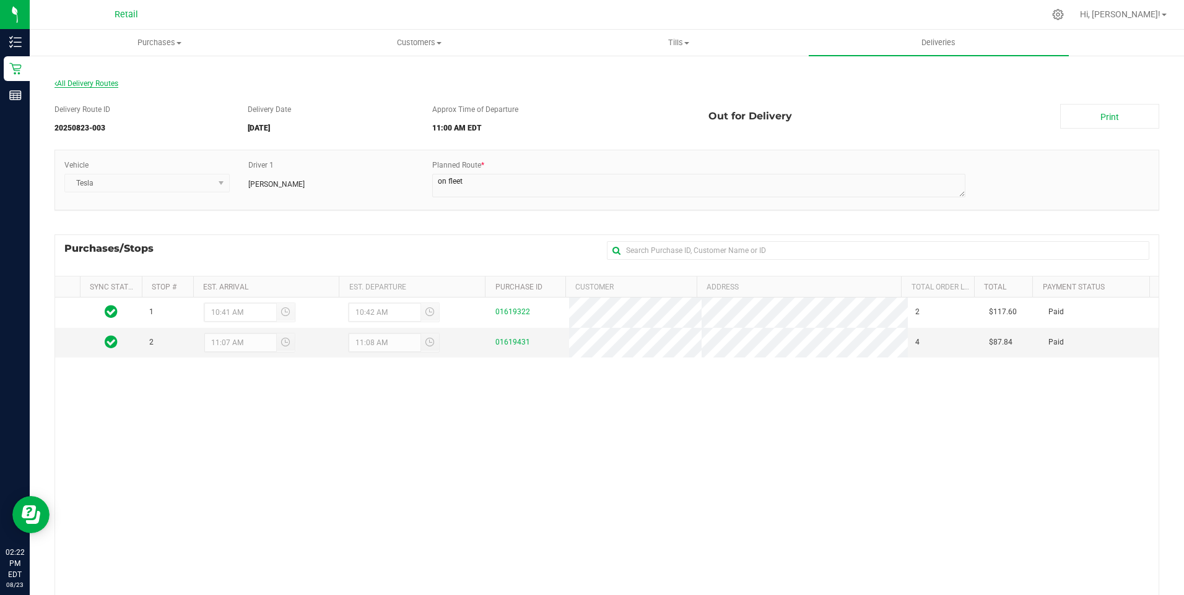
click at [89, 81] on span "All Delivery Routes" at bounding box center [86, 83] width 64 height 9
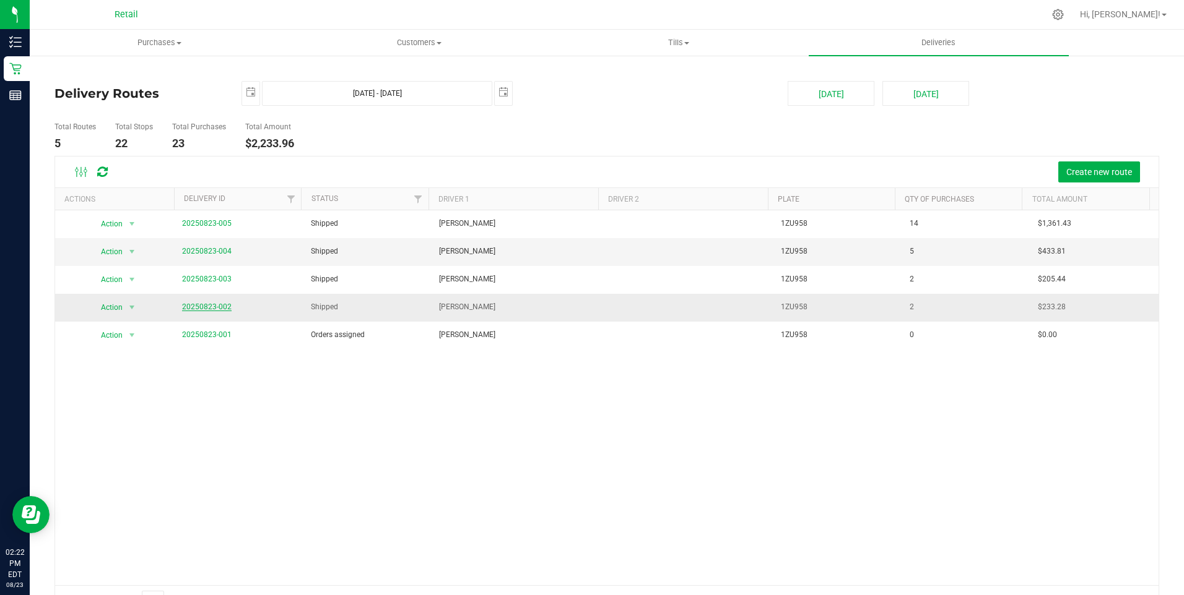
click at [208, 303] on link "20250823-002" at bounding box center [207, 307] width 50 height 9
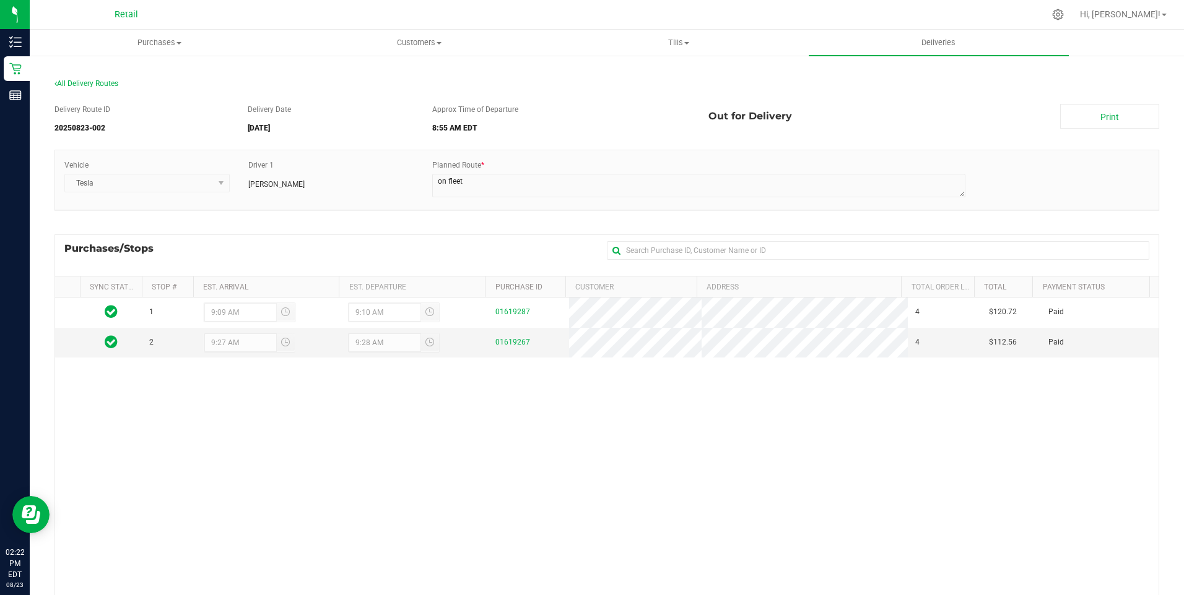
click at [115, 79] on div "All Delivery Routes" at bounding box center [606, 86] width 1104 height 17
click at [115, 82] on span "All Delivery Routes" at bounding box center [86, 83] width 64 height 9
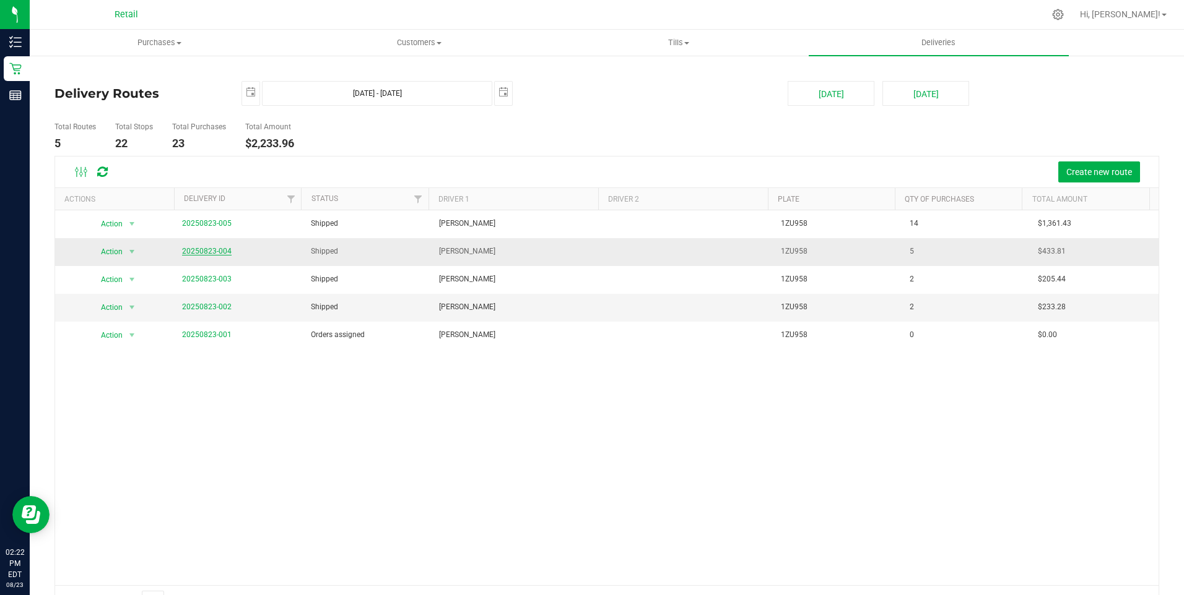
click at [210, 254] on link "20250823-004" at bounding box center [207, 251] width 50 height 9
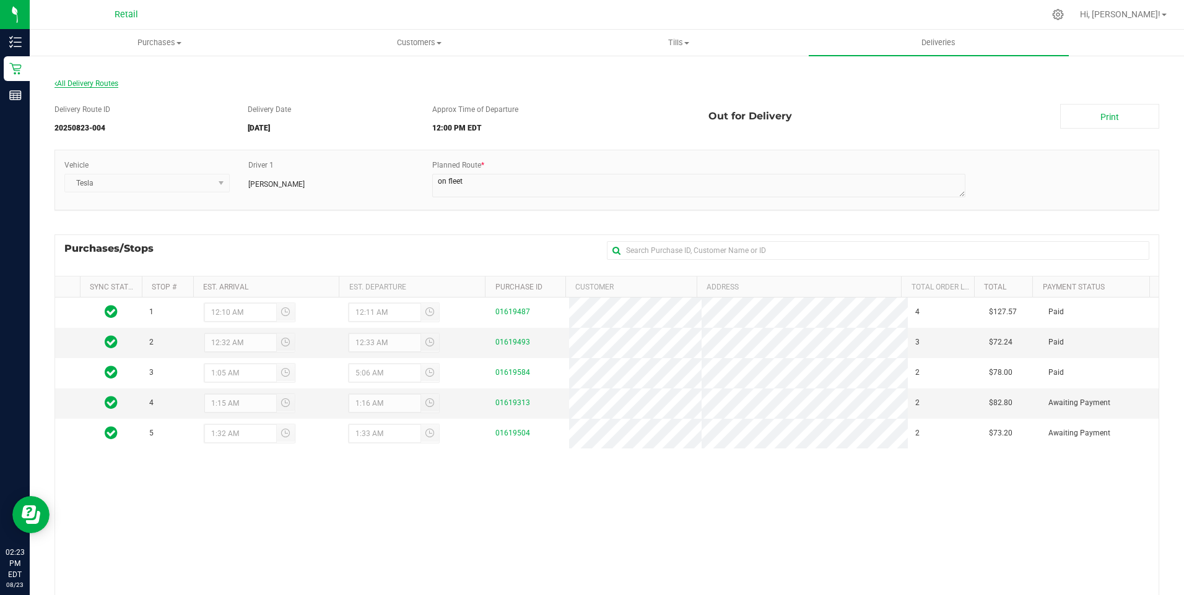
click at [79, 80] on span "All Delivery Routes" at bounding box center [86, 83] width 64 height 9
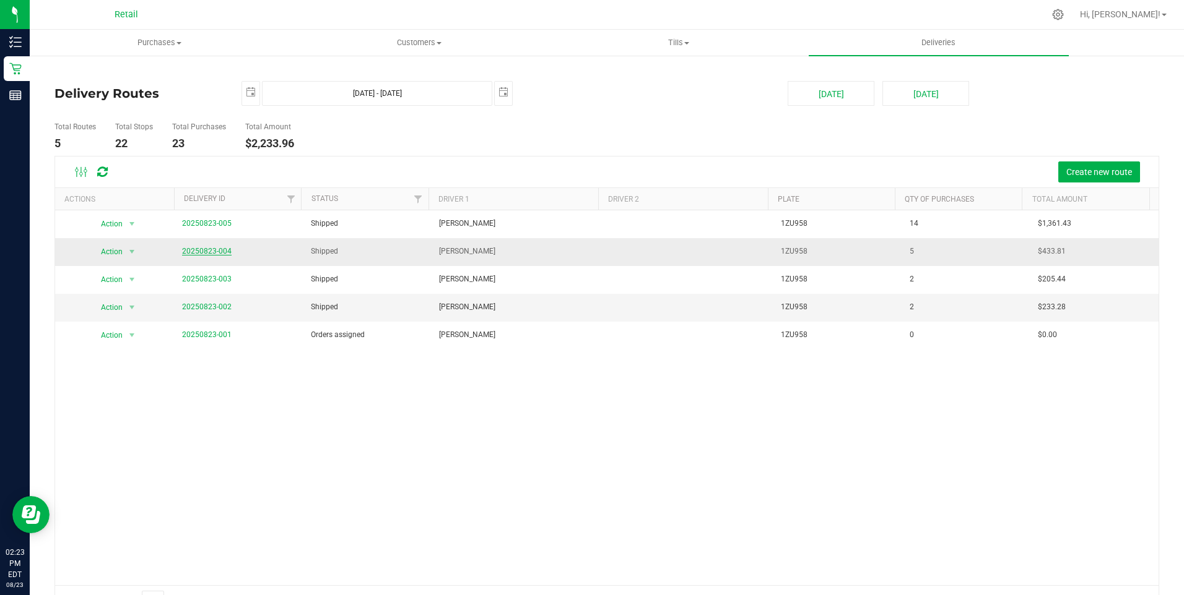
click at [207, 250] on link "20250823-004" at bounding box center [207, 251] width 50 height 9
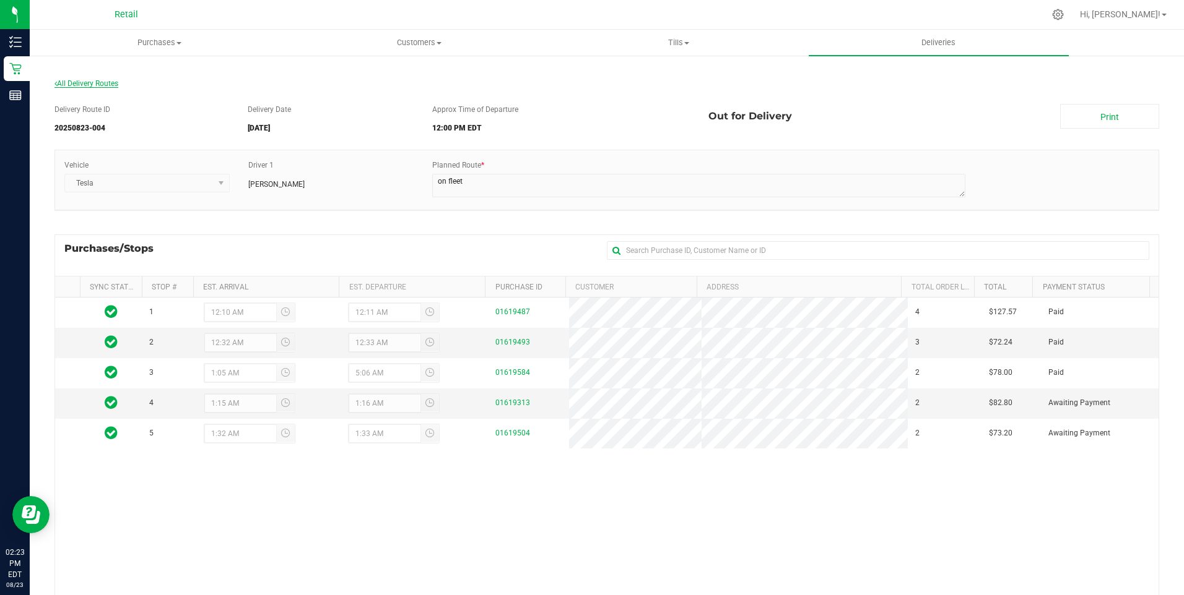
click at [98, 82] on span "All Delivery Routes" at bounding box center [86, 83] width 64 height 9
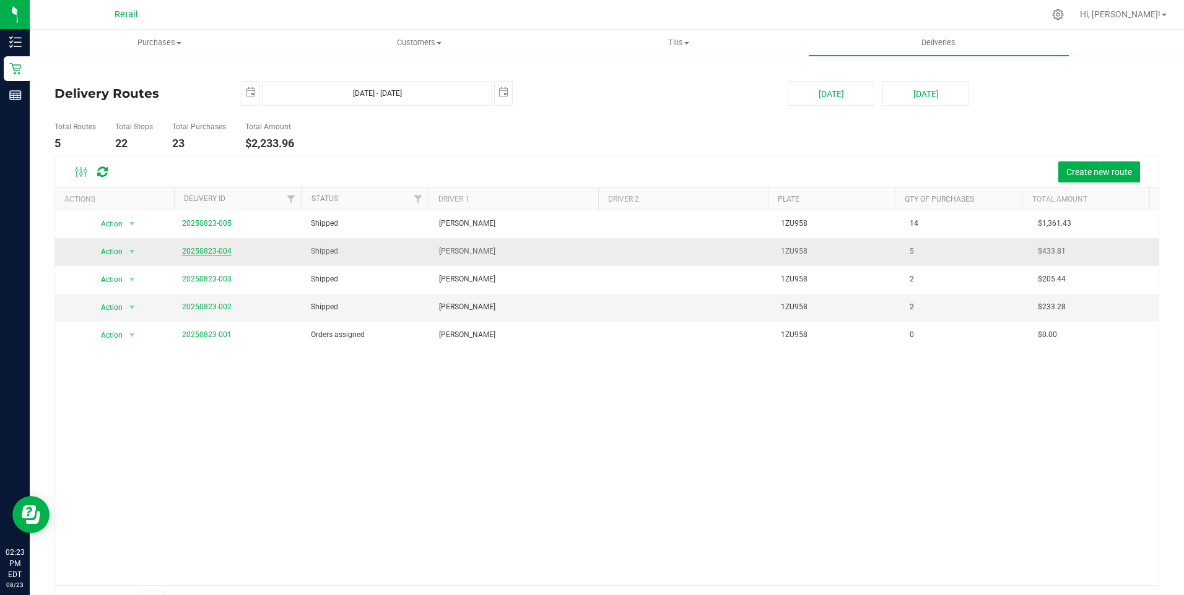
click at [193, 251] on link "20250823-004" at bounding box center [207, 251] width 50 height 9
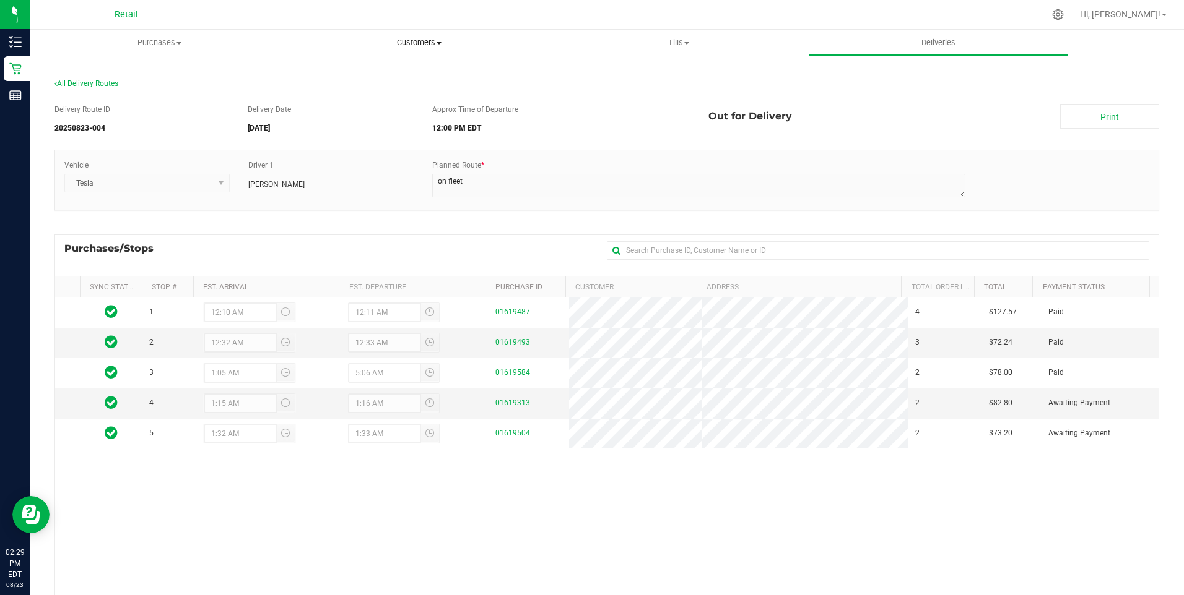
drag, startPoint x: 420, startPoint y: 41, endPoint x: 411, endPoint y: 48, distance: 10.6
click at [420, 41] on span "Customers" at bounding box center [419, 42] width 258 height 11
click at [339, 71] on span "All customers" at bounding box center [333, 74] width 89 height 11
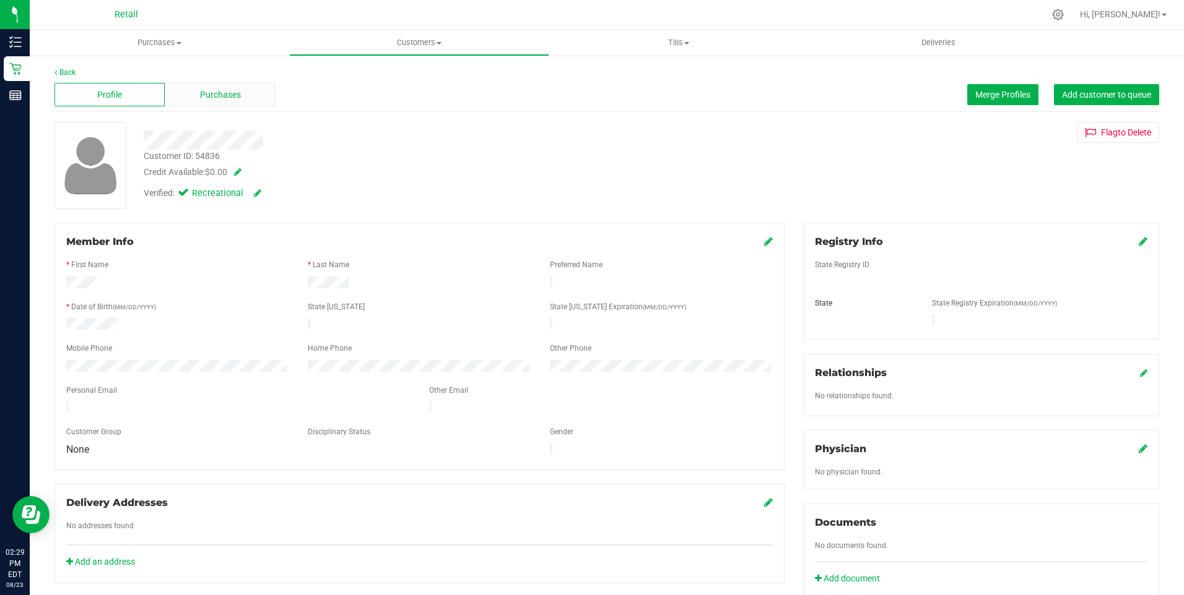
click at [219, 100] on span "Purchases" at bounding box center [220, 95] width 41 height 13
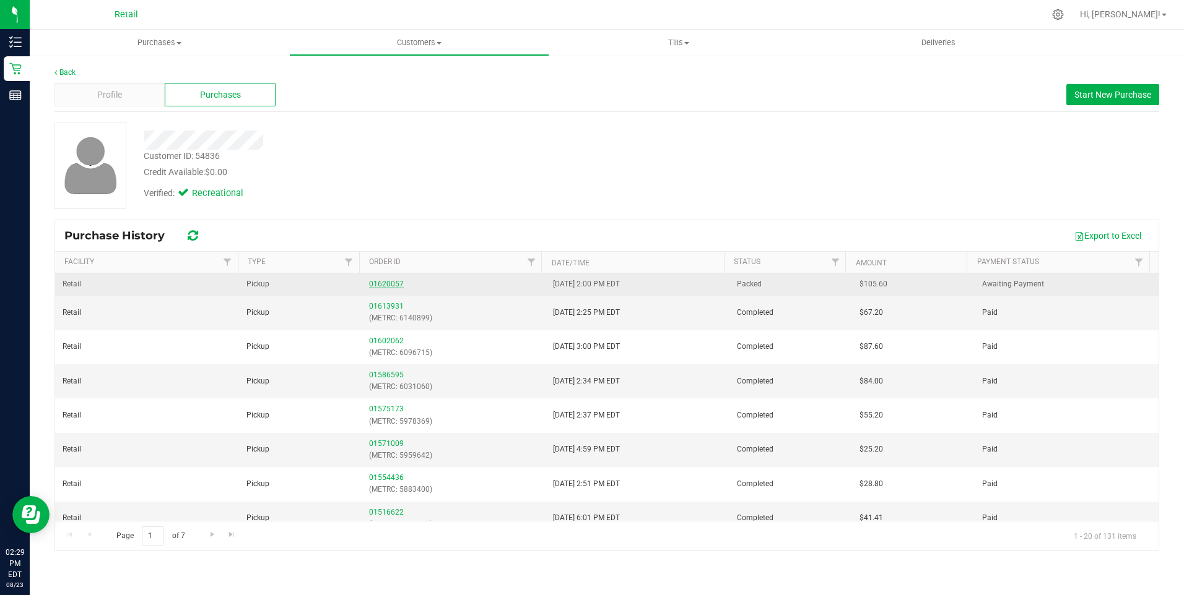
click at [387, 284] on link "01620057" at bounding box center [386, 284] width 35 height 9
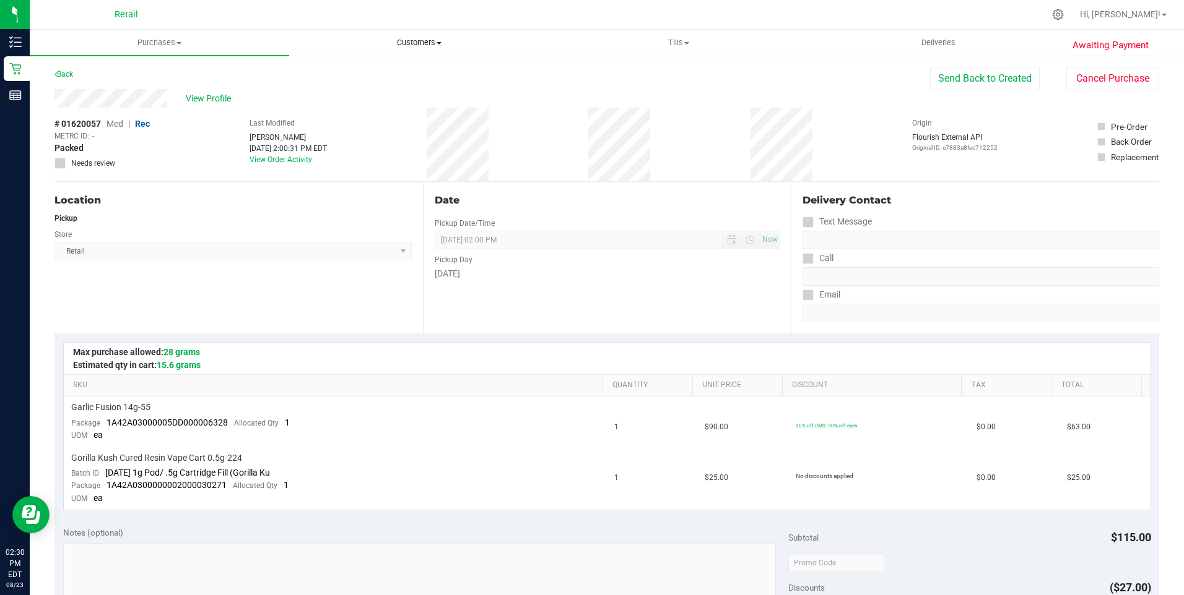
drag, startPoint x: 431, startPoint y: 43, endPoint x: 423, endPoint y: 43, distance: 8.0
click at [431, 43] on span "Customers" at bounding box center [419, 42] width 258 height 11
click at [327, 78] on span "All customers" at bounding box center [333, 74] width 89 height 11
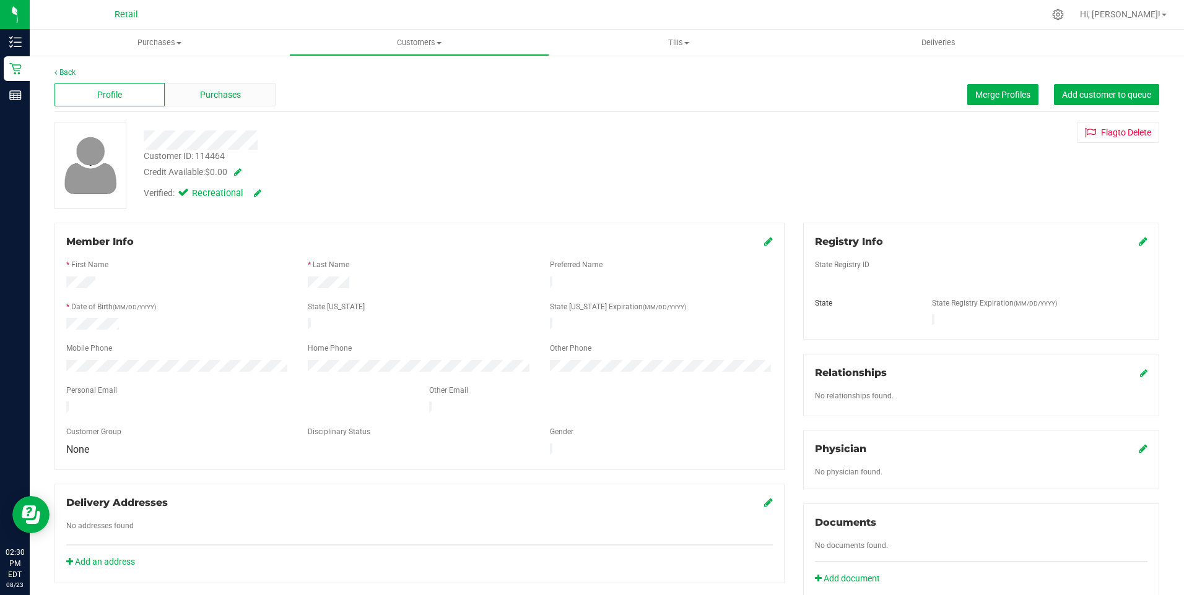
click at [225, 92] on span "Purchases" at bounding box center [220, 95] width 41 height 13
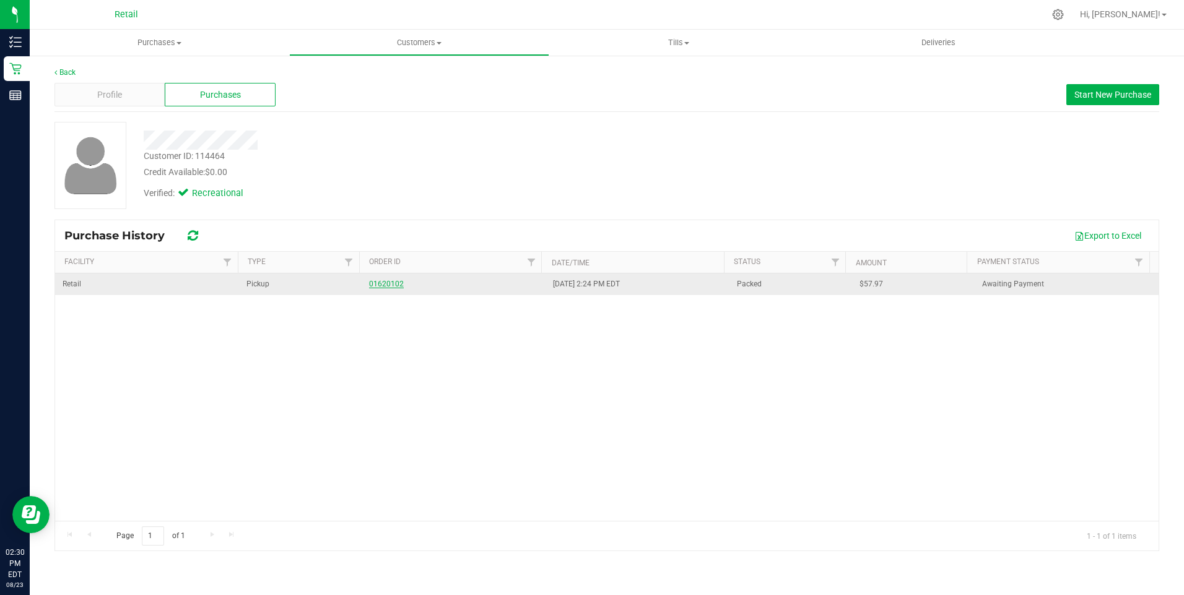
click at [369, 281] on link "01620102" at bounding box center [386, 284] width 35 height 9
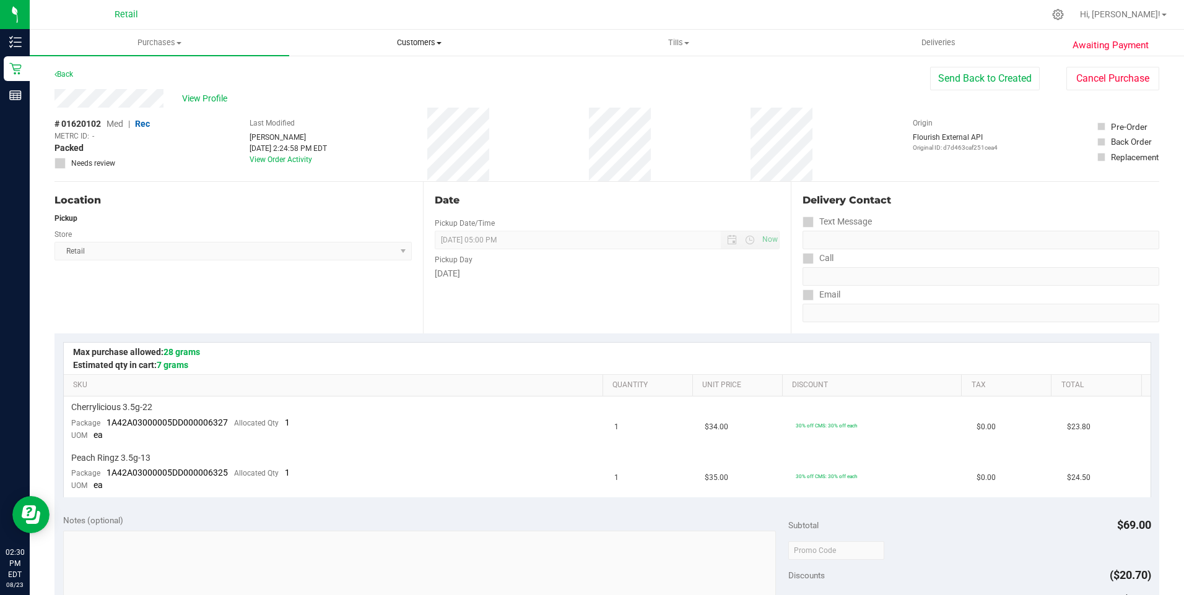
click at [405, 43] on span "Customers" at bounding box center [419, 42] width 258 height 11
click at [331, 71] on span "All customers" at bounding box center [333, 74] width 89 height 11
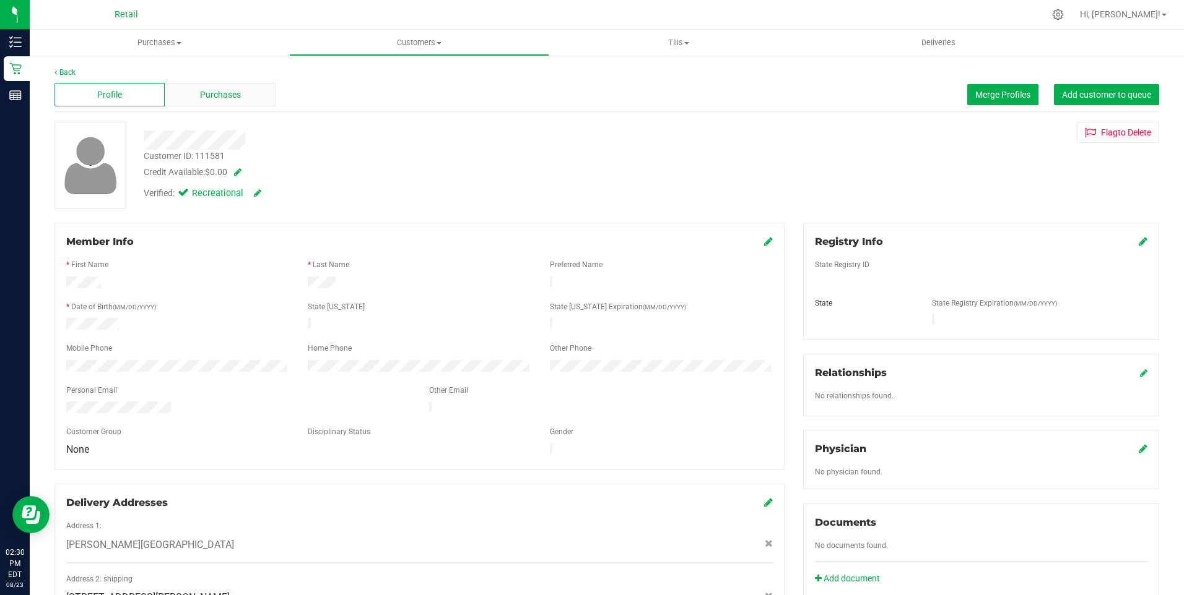
click at [224, 84] on div "Purchases" at bounding box center [220, 95] width 110 height 24
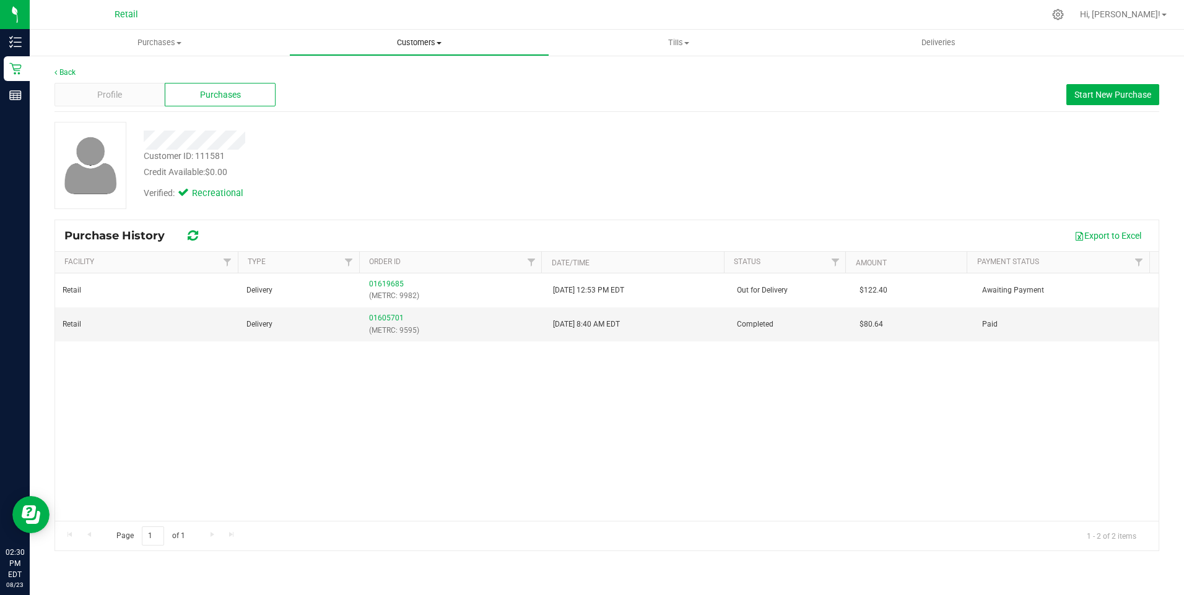
click at [413, 39] on span "Customers" at bounding box center [419, 42] width 258 height 11
click at [332, 79] on span "All customers" at bounding box center [333, 74] width 89 height 11
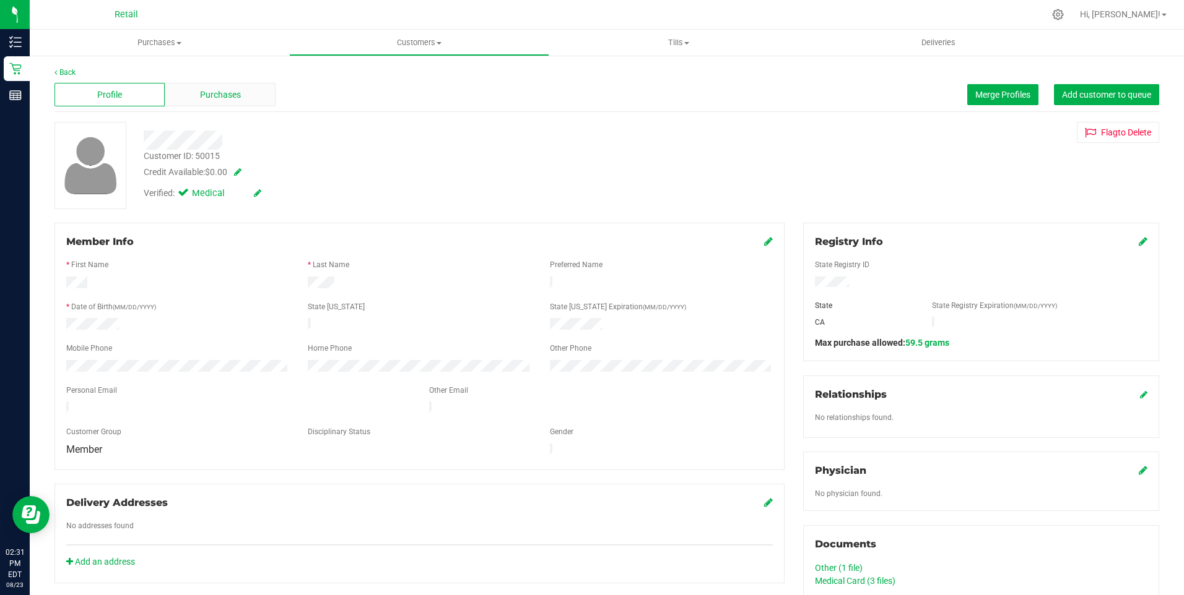
click at [201, 95] on span "Purchases" at bounding box center [220, 95] width 41 height 13
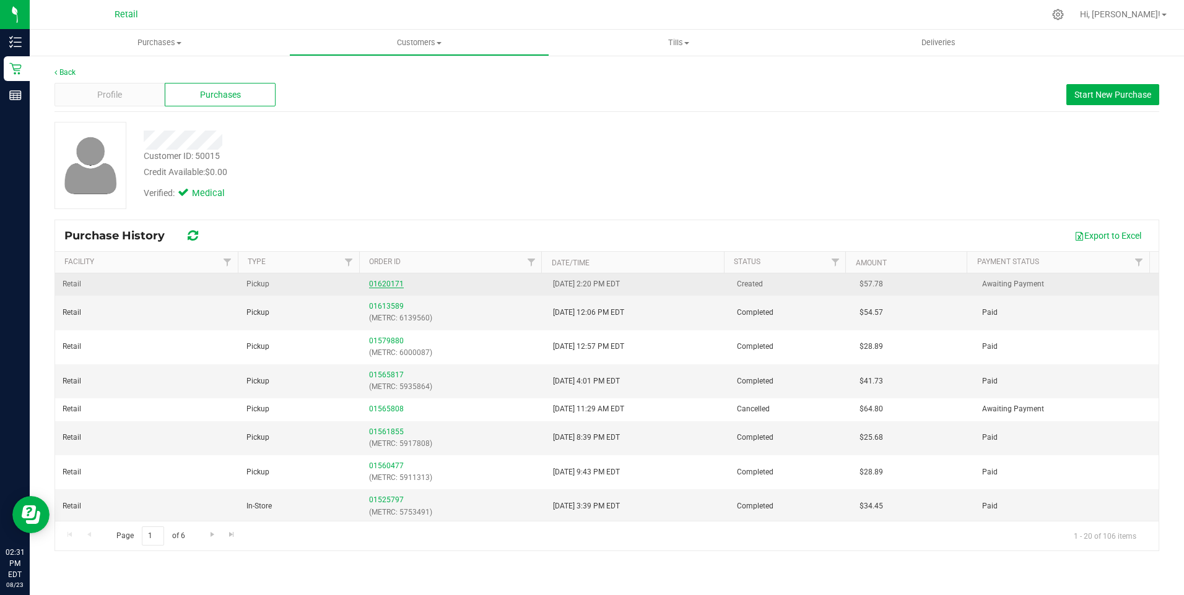
click at [386, 287] on link "01620171" at bounding box center [386, 284] width 35 height 9
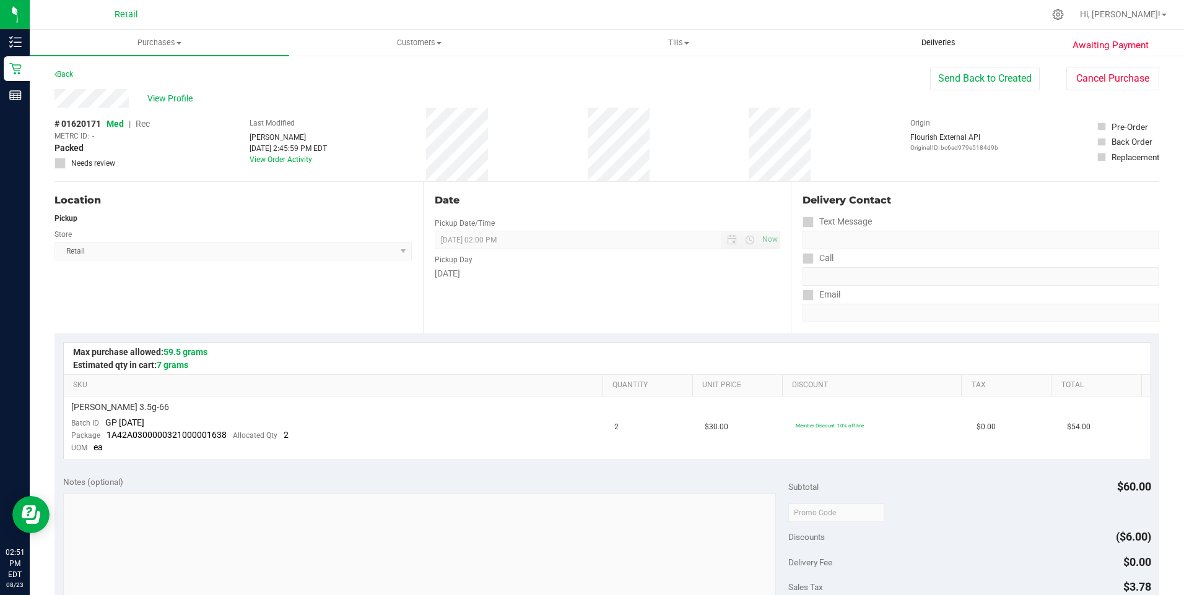
click at [935, 40] on span "Deliveries" at bounding box center [937, 42] width 67 height 11
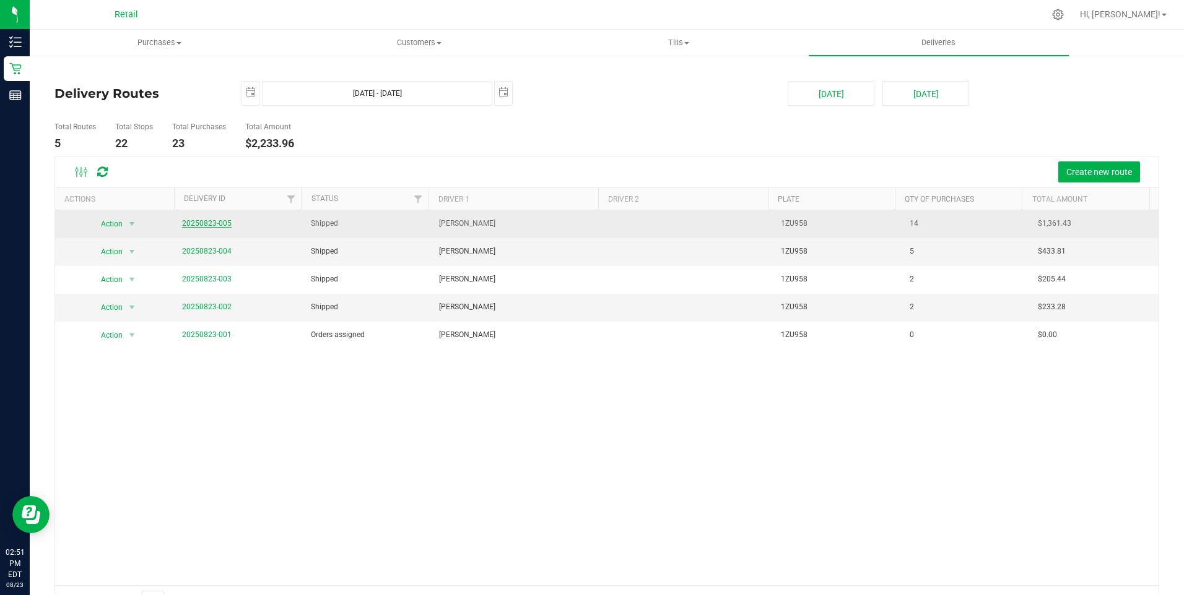
click at [202, 223] on link "20250823-005" at bounding box center [207, 223] width 50 height 9
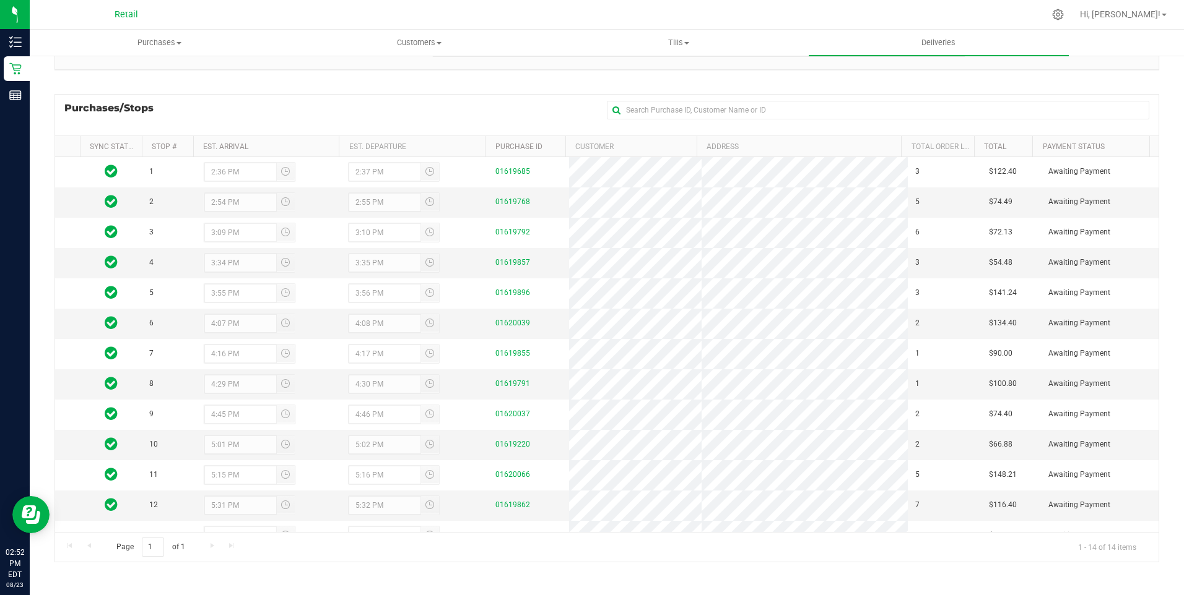
scroll to position [49, 0]
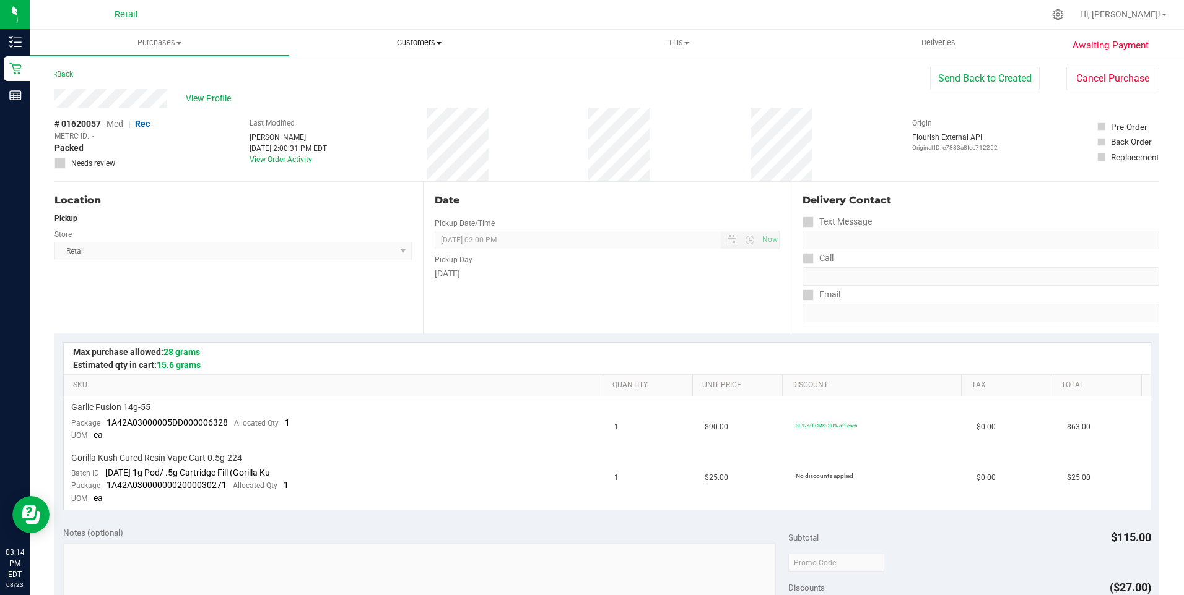
click at [415, 42] on span "Customers" at bounding box center [419, 42] width 258 height 11
click at [334, 72] on span "All customers" at bounding box center [333, 74] width 89 height 11
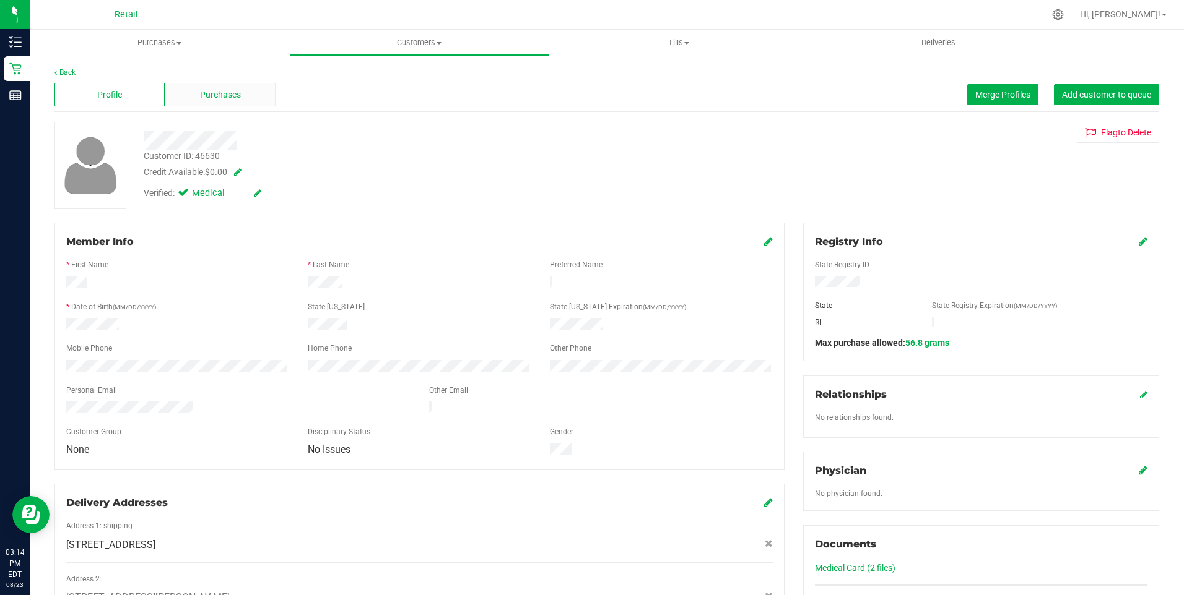
click at [222, 97] on span "Purchases" at bounding box center [220, 95] width 41 height 13
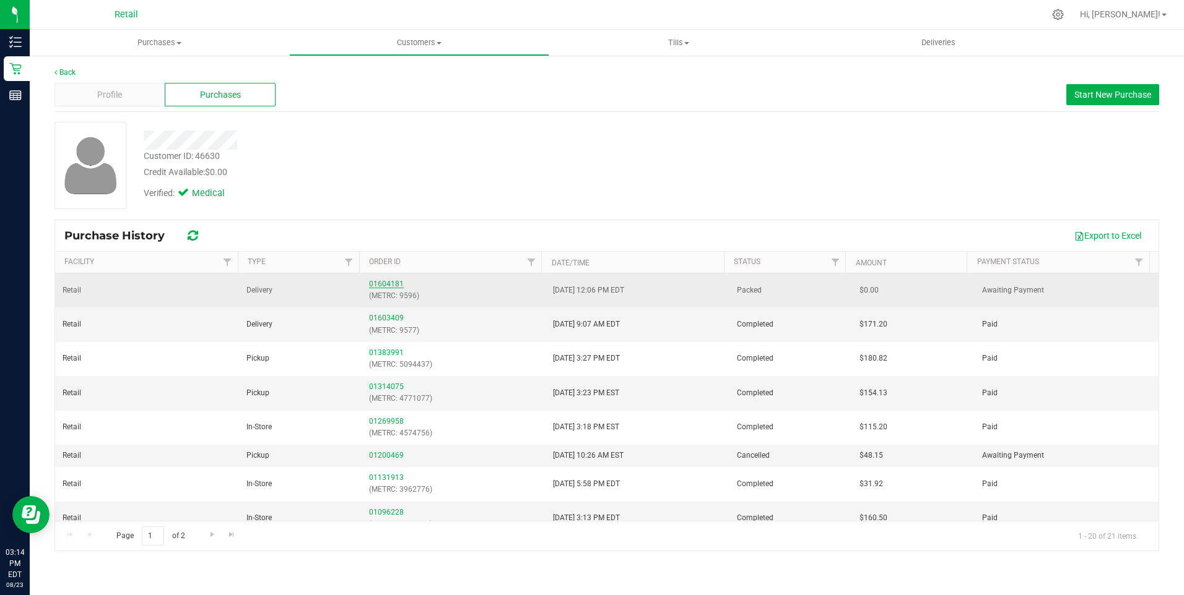
click at [381, 280] on link "01604181" at bounding box center [386, 284] width 35 height 9
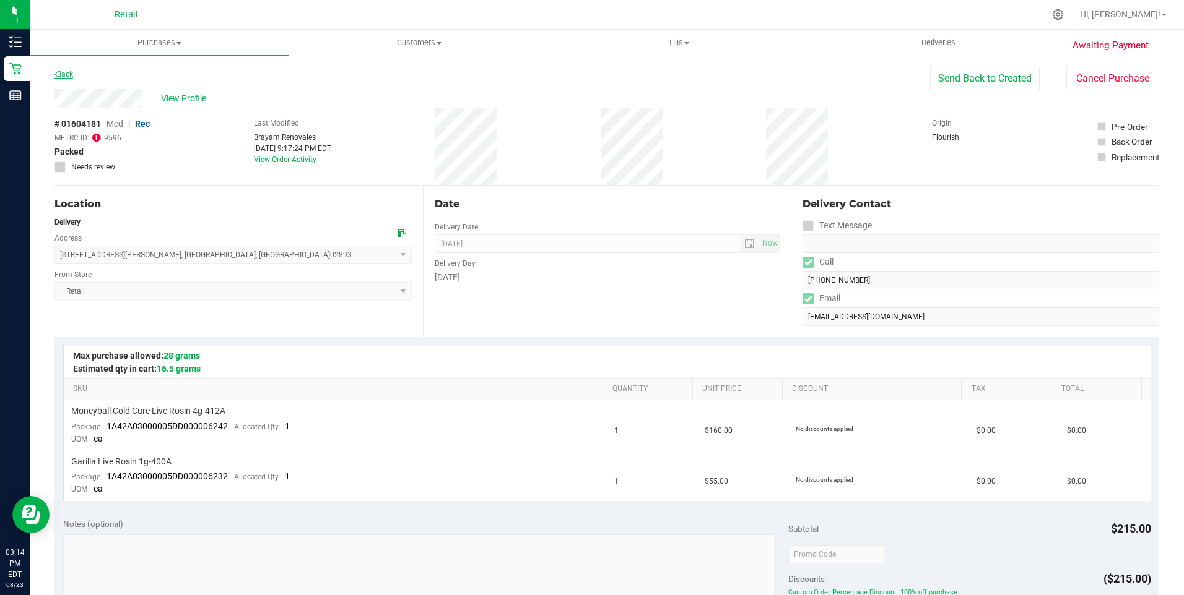
click at [66, 76] on link "Back" at bounding box center [63, 74] width 19 height 9
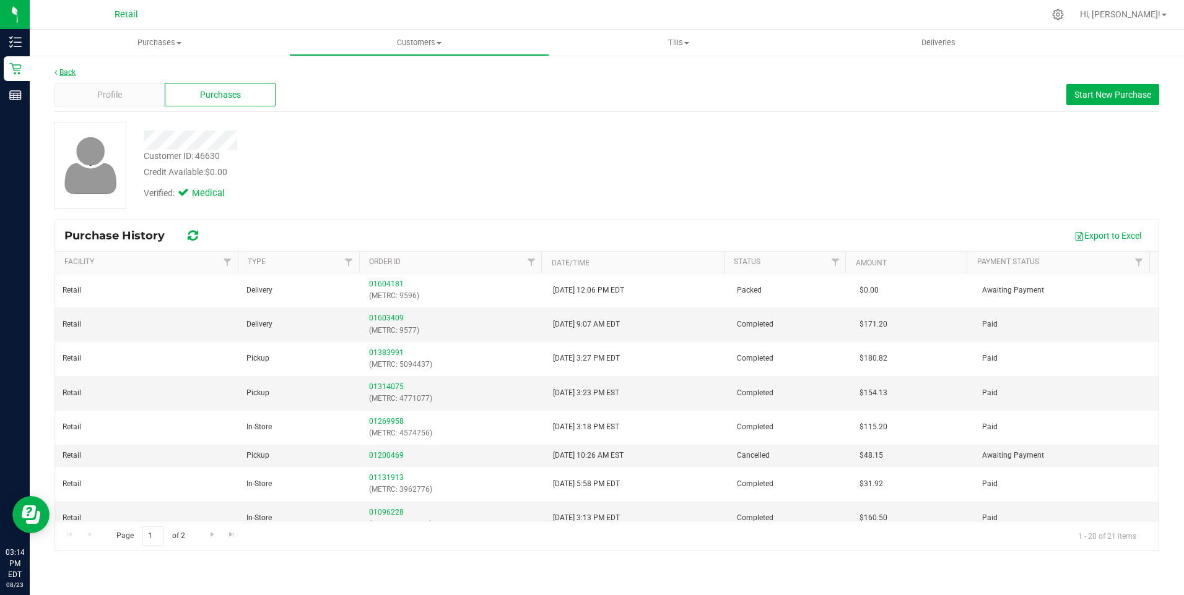
click at [71, 73] on link "Back" at bounding box center [64, 72] width 21 height 9
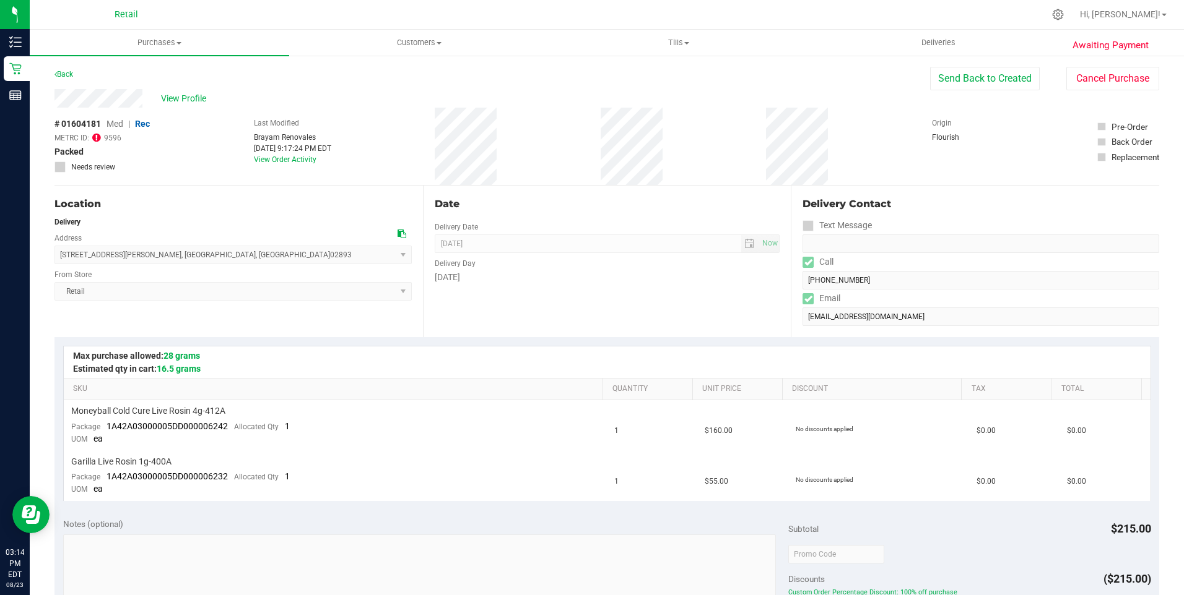
click at [95, 135] on icon at bounding box center [96, 137] width 9 height 10
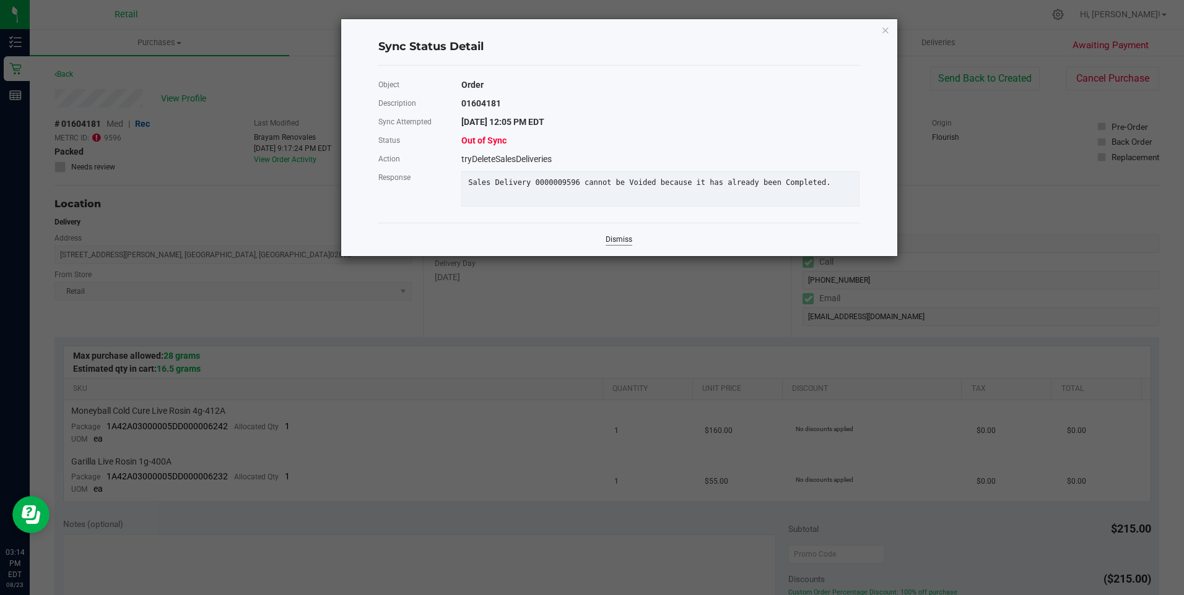
click at [622, 245] on link "Dismiss" at bounding box center [618, 240] width 27 height 11
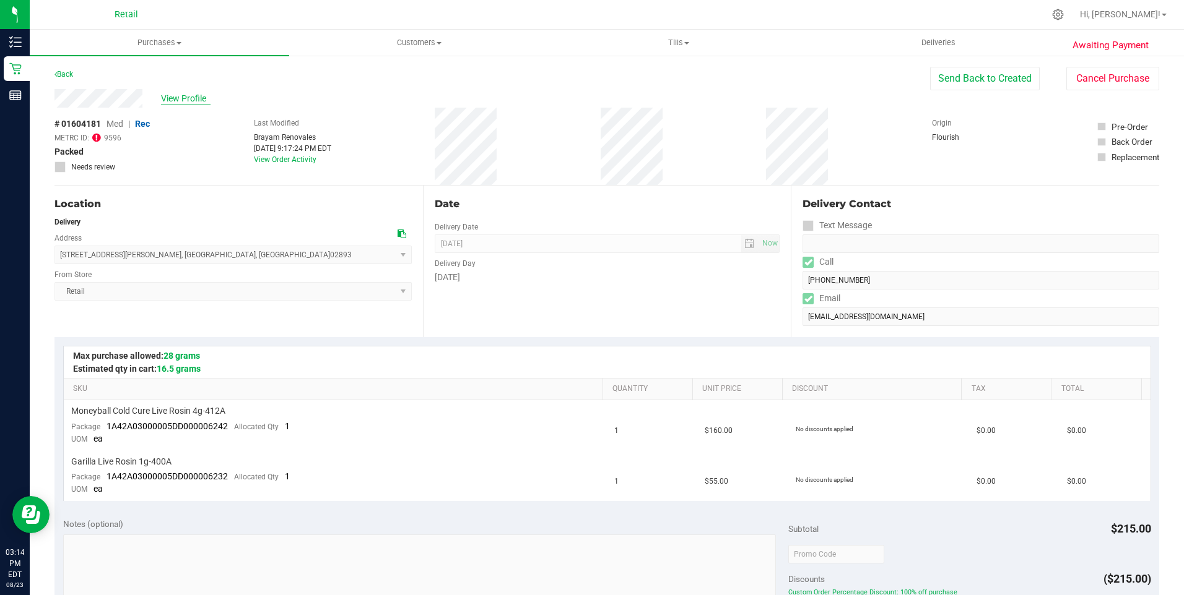
click at [181, 98] on span "View Profile" at bounding box center [186, 98] width 50 height 13
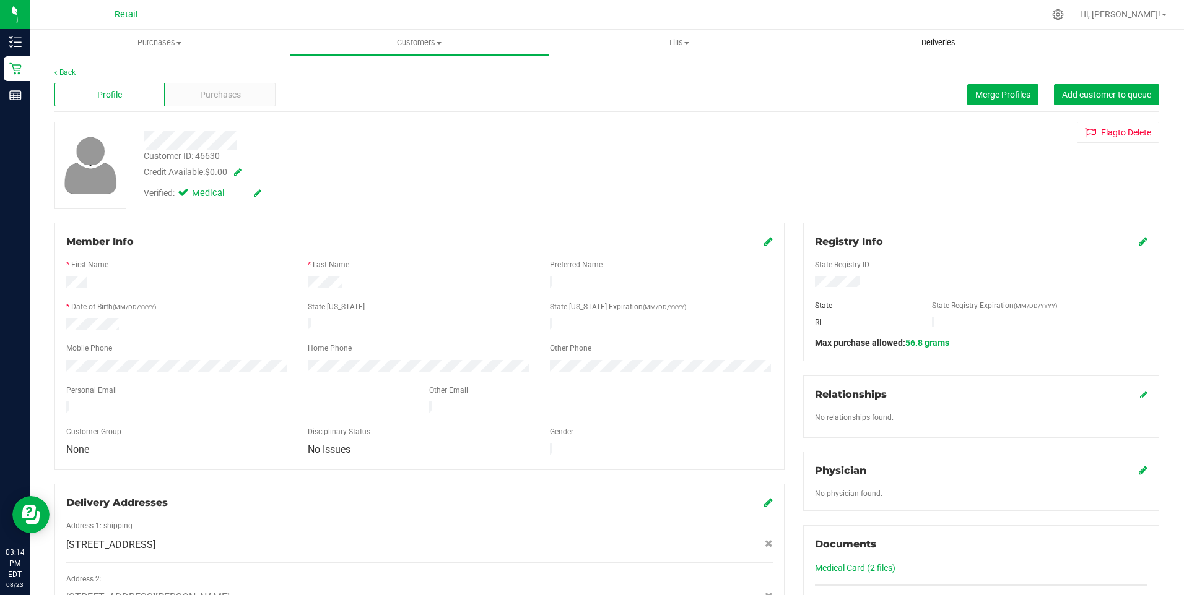
click at [927, 37] on span "Deliveries" at bounding box center [937, 42] width 67 height 11
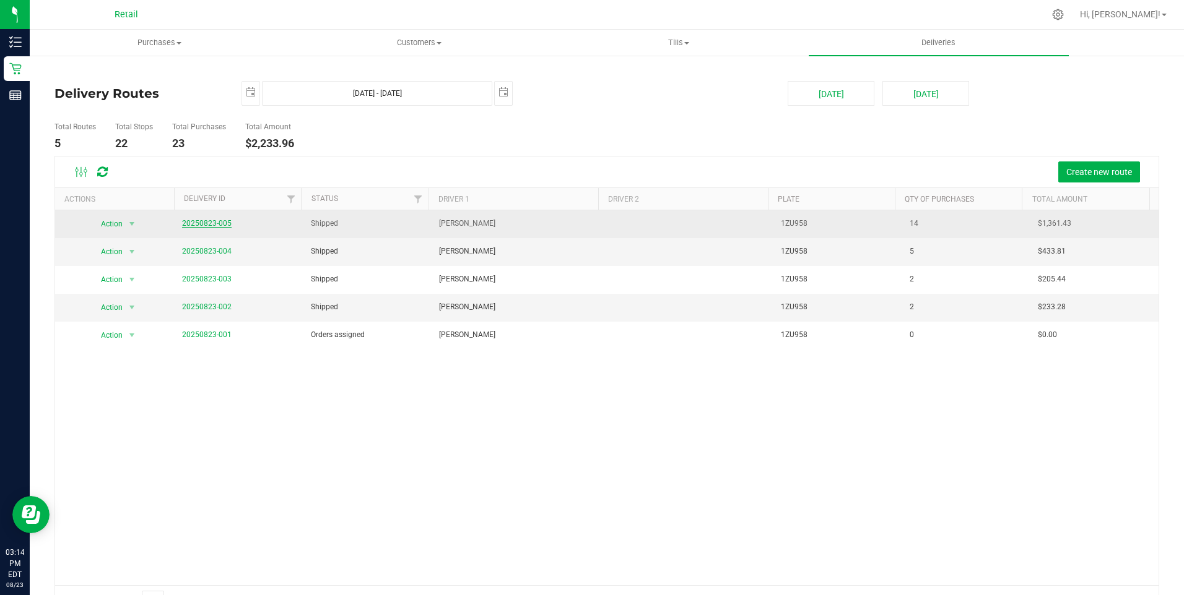
click at [198, 221] on link "20250823-005" at bounding box center [207, 223] width 50 height 9
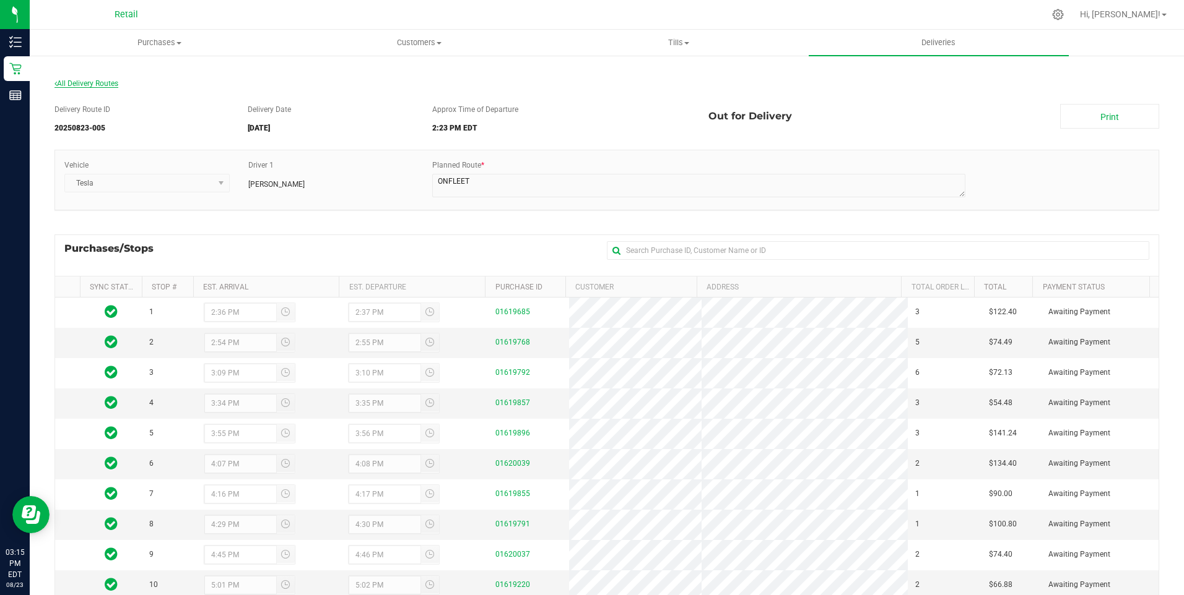
click at [110, 87] on span "All Delivery Routes" at bounding box center [86, 83] width 64 height 9
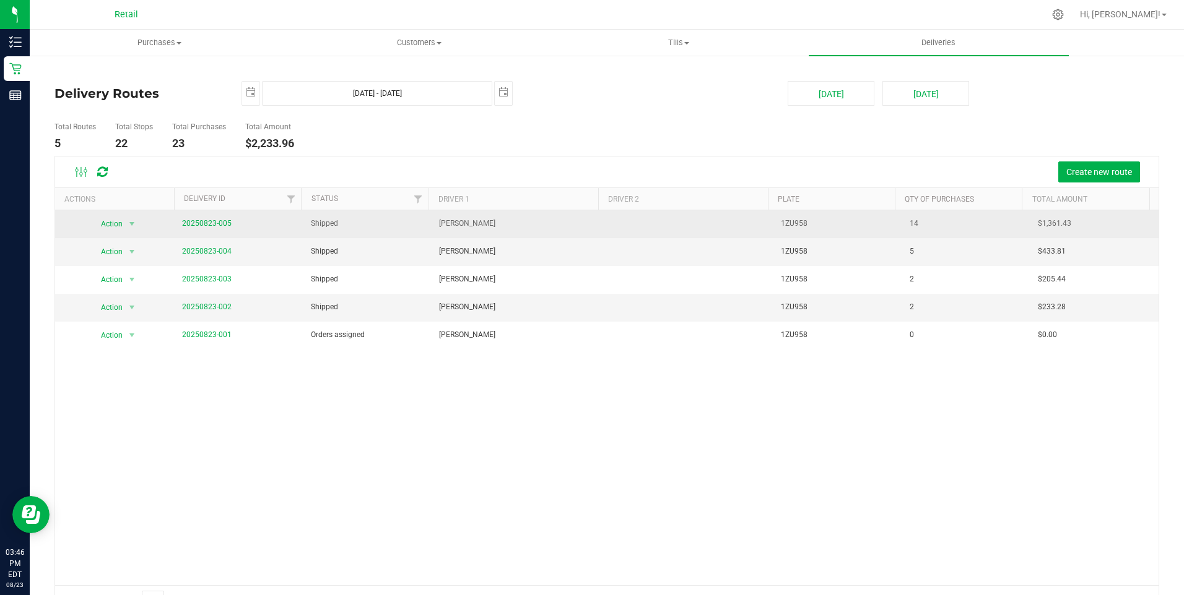
click at [194, 218] on span "20250823-005" at bounding box center [207, 224] width 50 height 12
click at [194, 220] on link "20250823-005" at bounding box center [207, 223] width 50 height 9
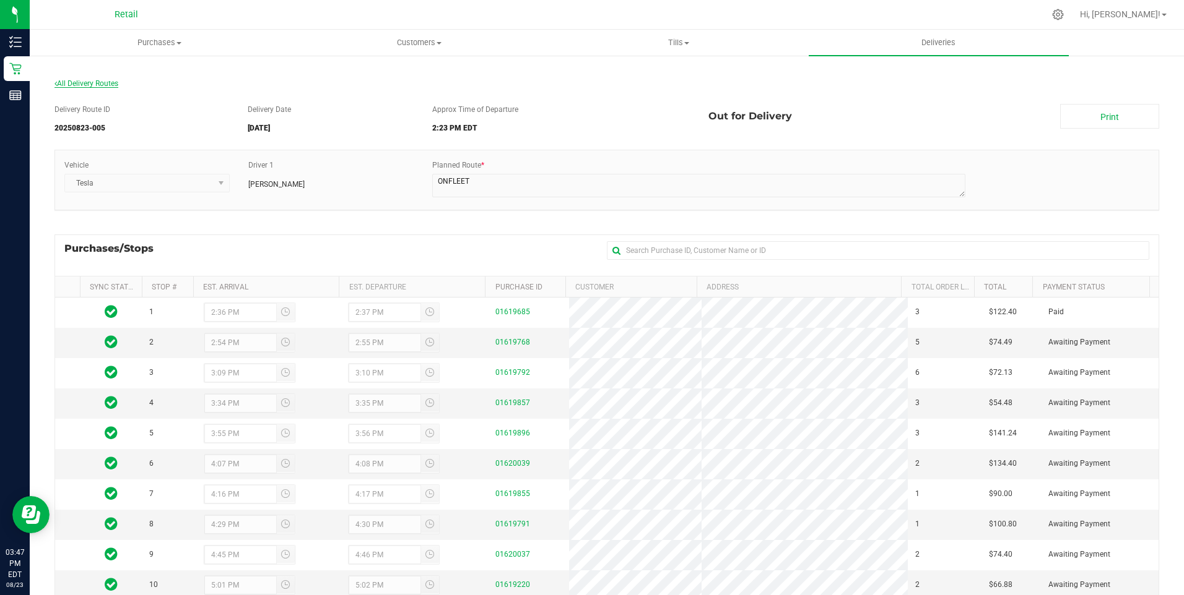
click at [103, 87] on span "All Delivery Routes" at bounding box center [86, 83] width 64 height 9
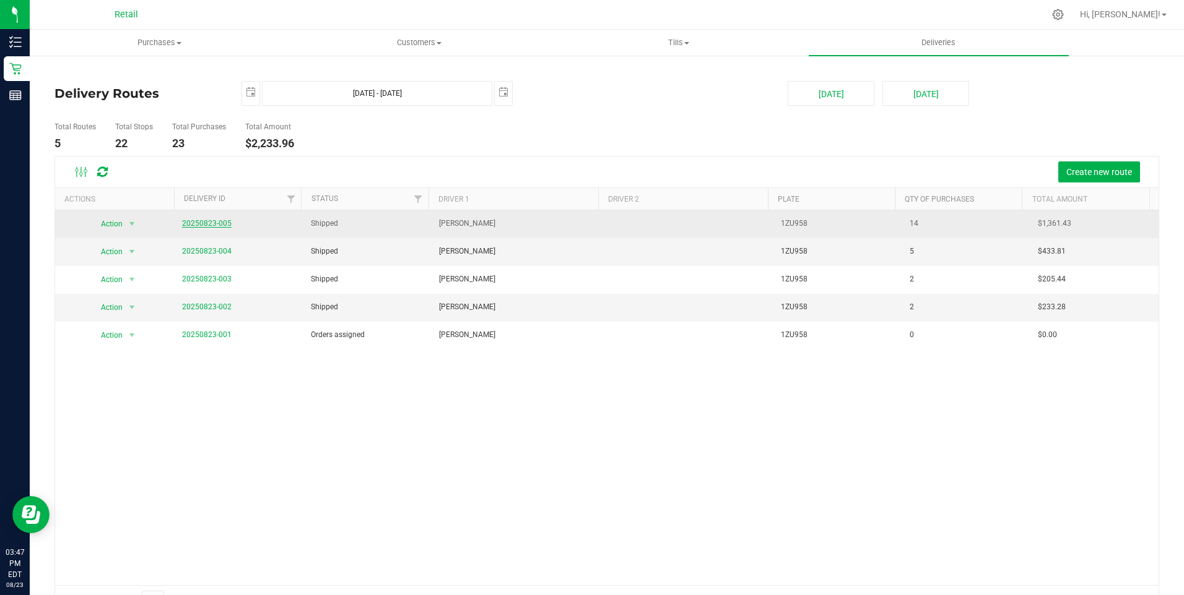
click at [212, 227] on link "20250823-005" at bounding box center [207, 223] width 50 height 9
